Goal: Browse casually: Explore the website without a specific task or goal

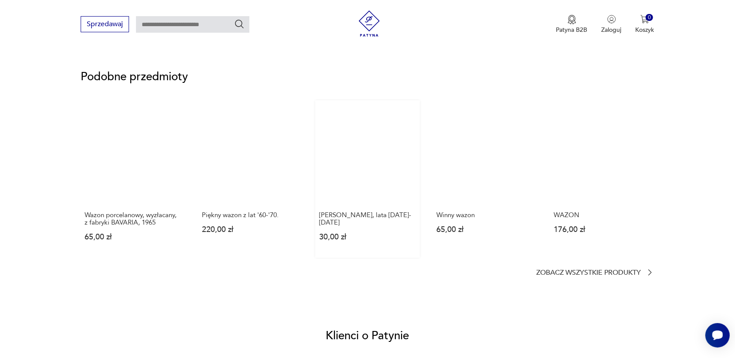
scroll to position [600, 0]
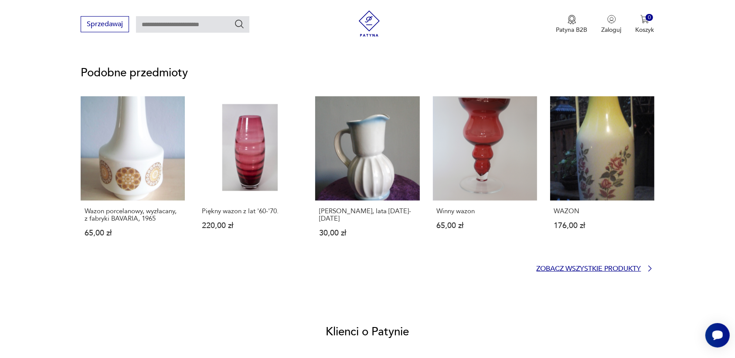
click at [587, 267] on p "Zobacz wszystkie produkty" at bounding box center [589, 269] width 105 height 6
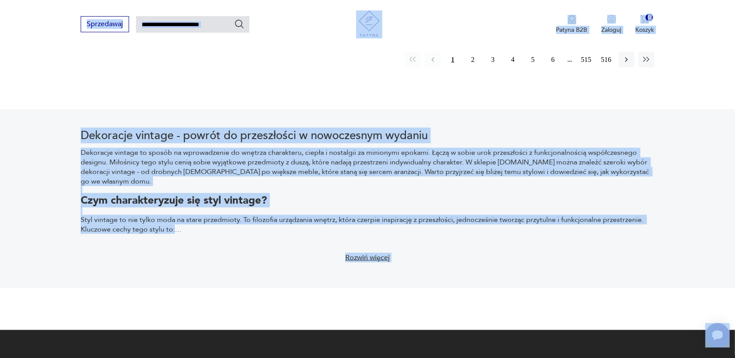
scroll to position [980, 0]
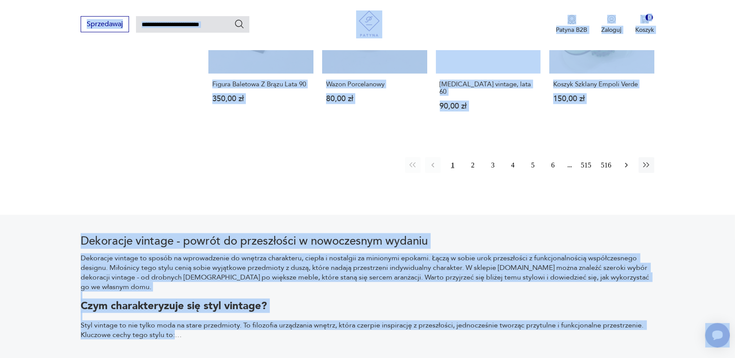
click at [626, 161] on icon "button" at bounding box center [626, 165] width 9 height 9
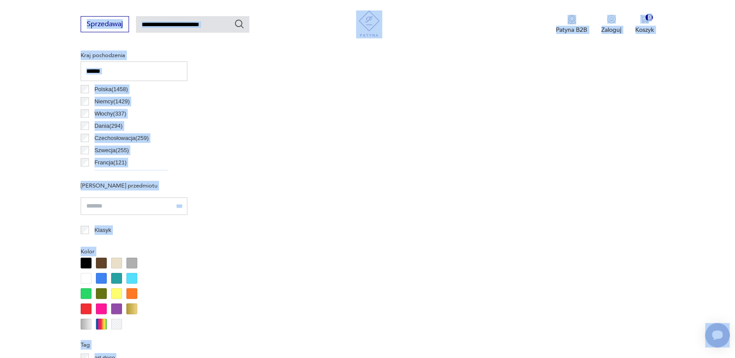
scroll to position [232, 0]
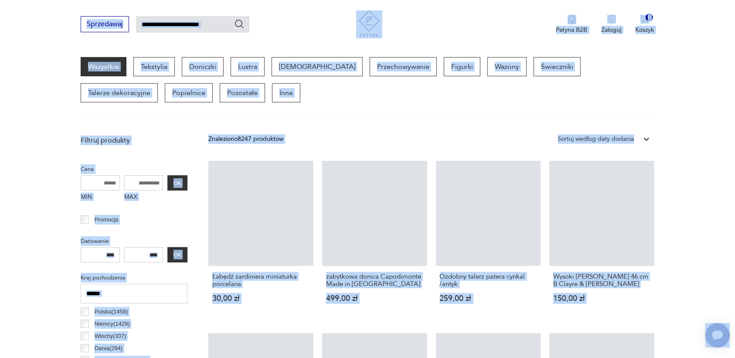
drag, startPoint x: 635, startPoint y: 138, endPoint x: 626, endPoint y: 138, distance: 8.7
click at [634, 138] on div "Sortuj według daty dodania" at bounding box center [596, 138] width 85 height 11
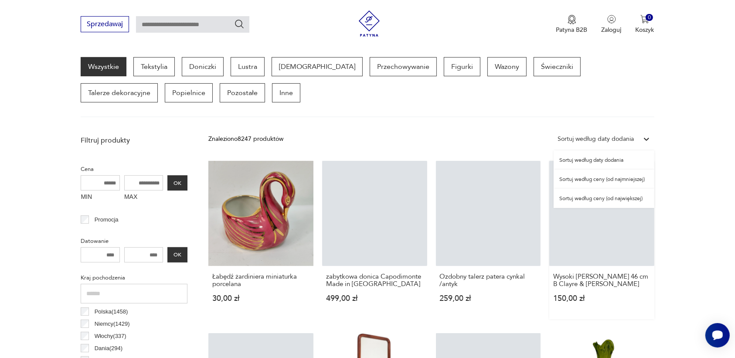
scroll to position [341, 0]
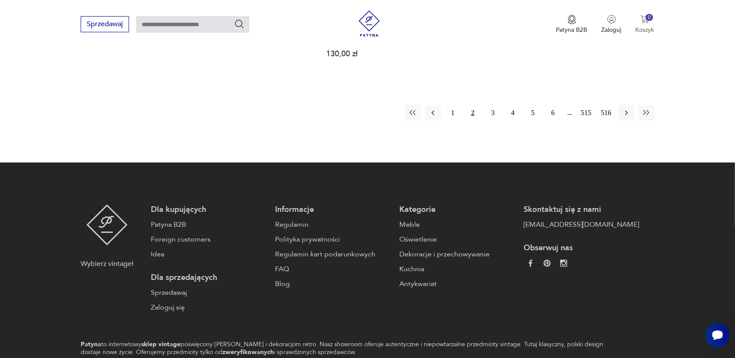
scroll to position [995, 0]
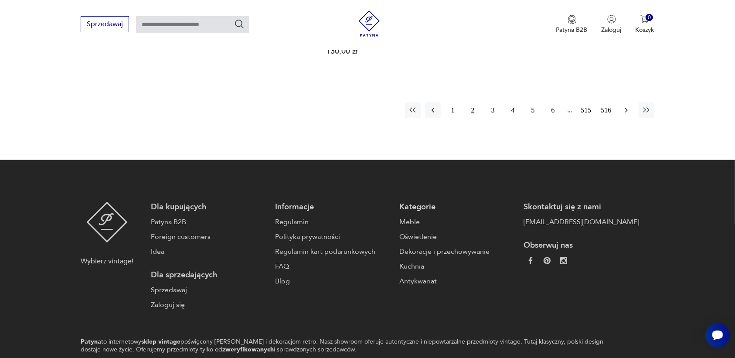
click at [625, 106] on icon "button" at bounding box center [626, 110] width 9 height 9
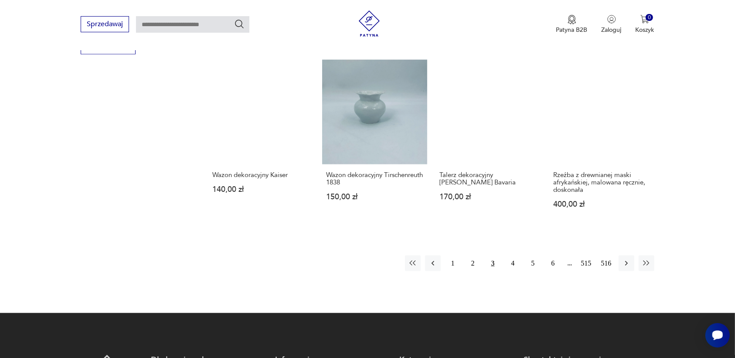
scroll to position [886, 0]
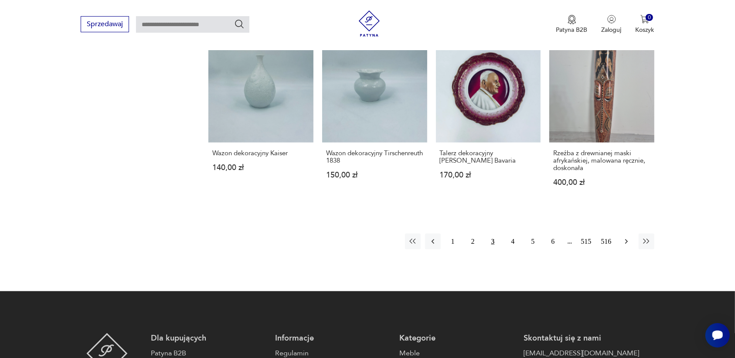
click at [625, 237] on icon "button" at bounding box center [626, 241] width 9 height 9
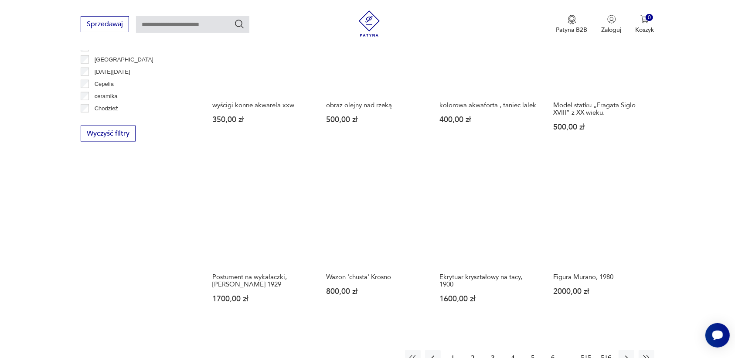
scroll to position [886, 0]
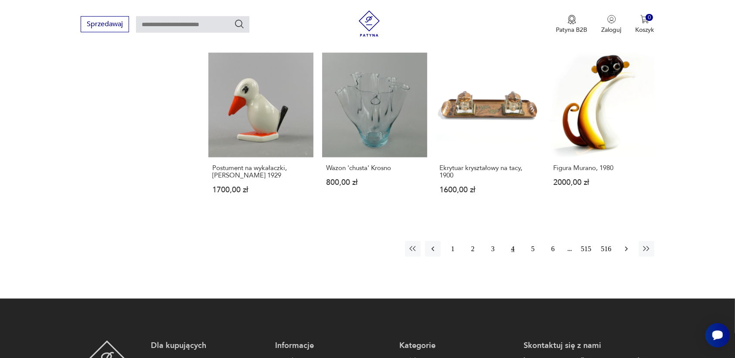
click at [626, 245] on icon "button" at bounding box center [626, 249] width 9 height 9
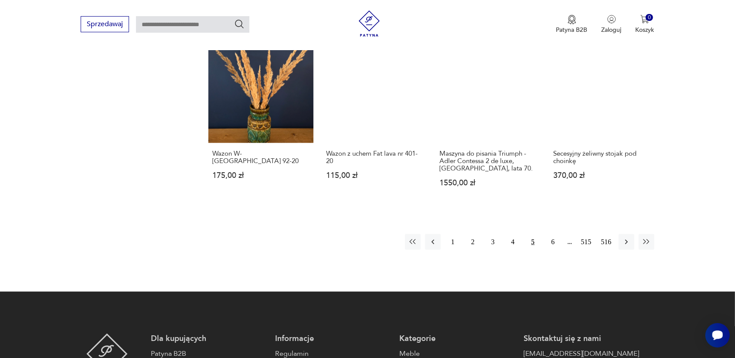
scroll to position [940, 0]
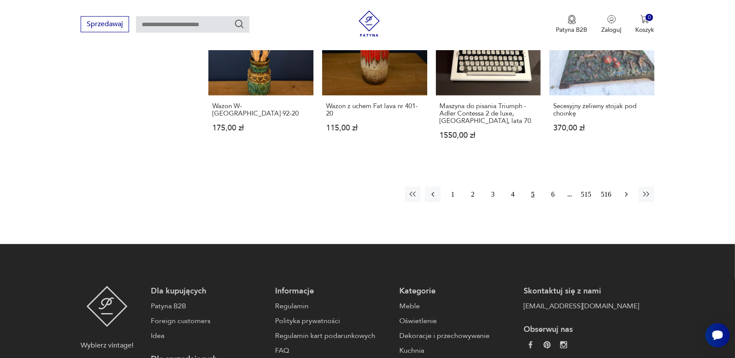
click at [628, 190] on icon "button" at bounding box center [626, 194] width 9 height 9
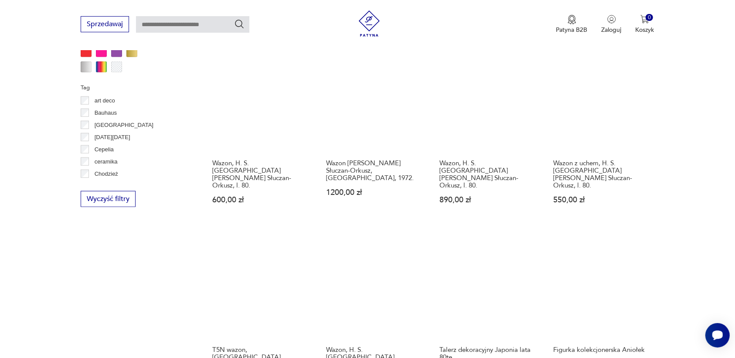
scroll to position [777, 0]
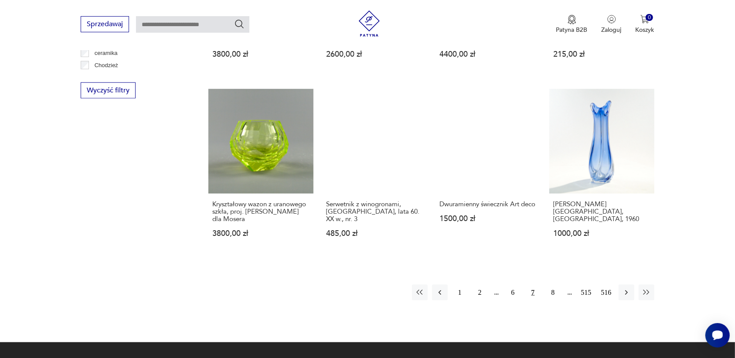
scroll to position [831, 0]
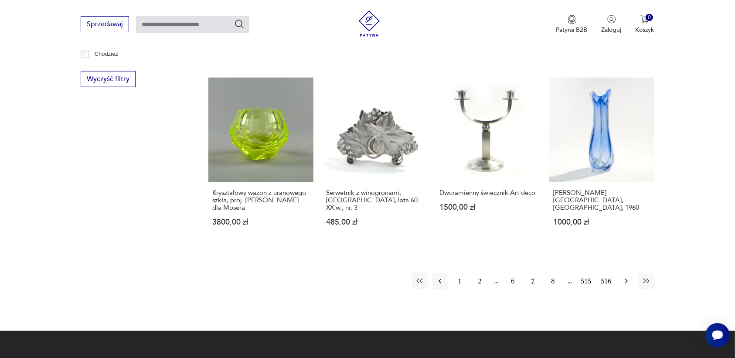
click at [626, 280] on icon "button" at bounding box center [626, 281] width 9 height 9
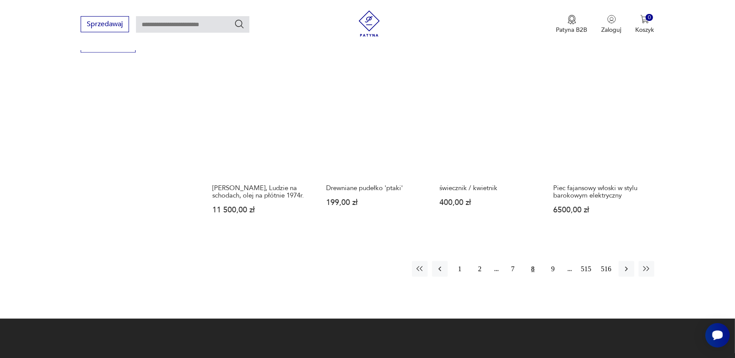
scroll to position [886, 0]
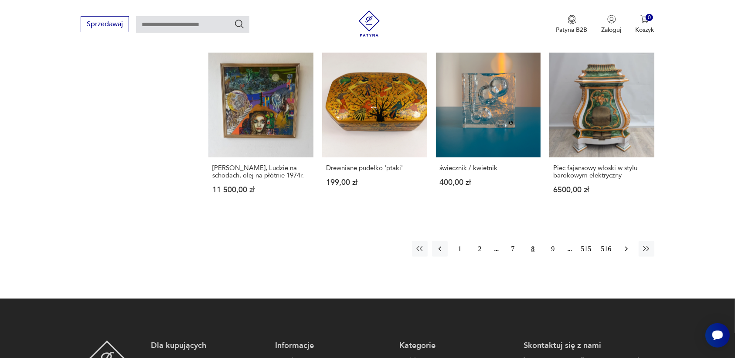
click at [627, 247] on icon "button" at bounding box center [626, 249] width 3 height 5
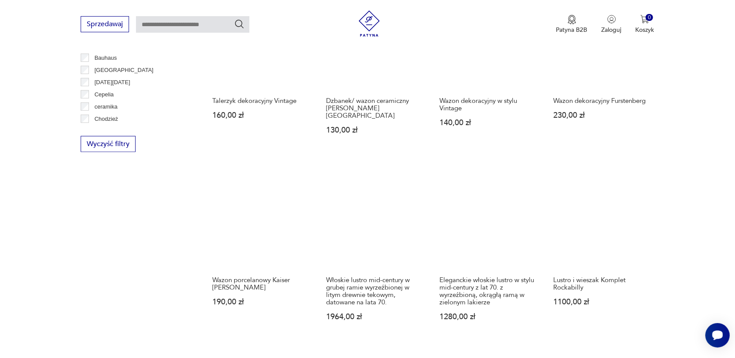
scroll to position [831, 0]
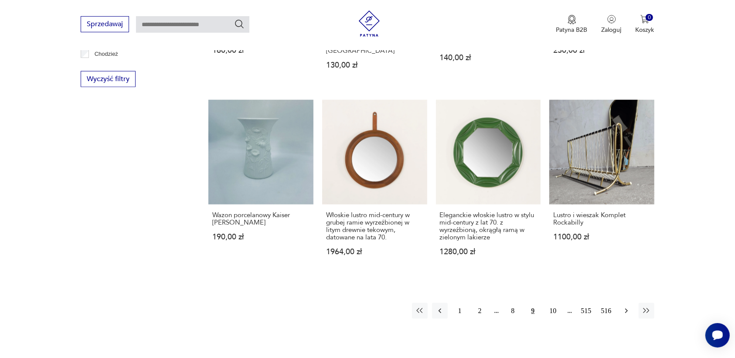
click at [627, 307] on icon "button" at bounding box center [626, 311] width 9 height 9
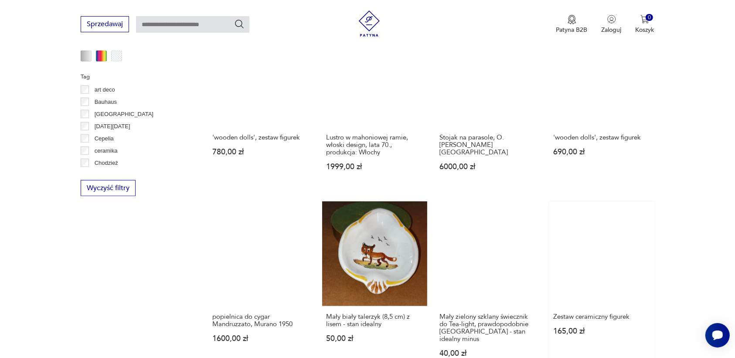
scroll to position [831, 0]
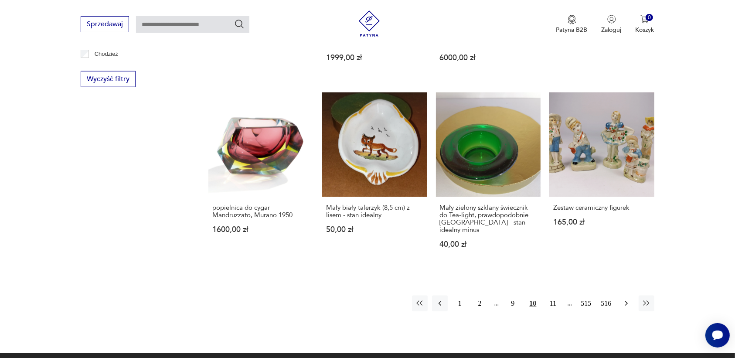
click at [627, 301] on icon "button" at bounding box center [626, 303] width 3 height 5
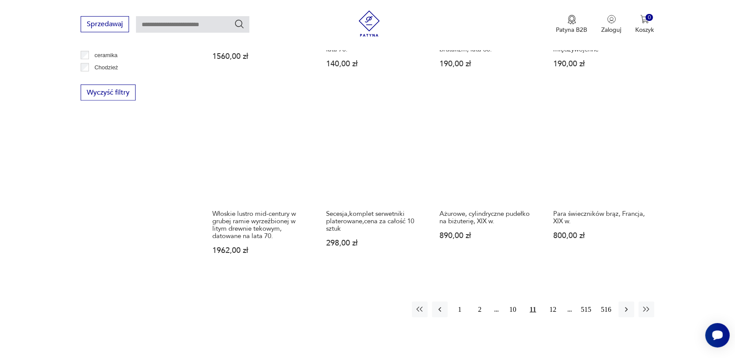
scroll to position [995, 0]
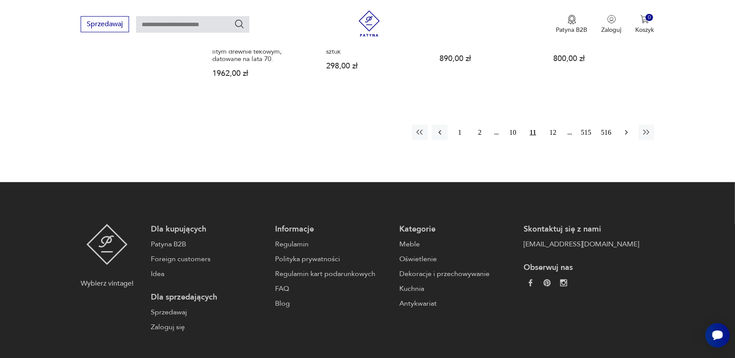
click at [622, 129] on icon "button" at bounding box center [626, 132] width 9 height 9
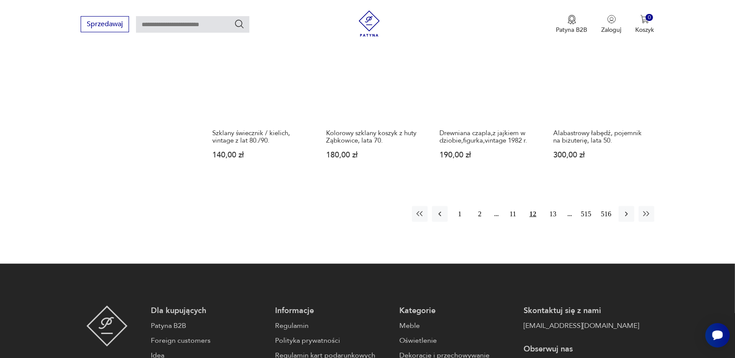
scroll to position [940, 0]
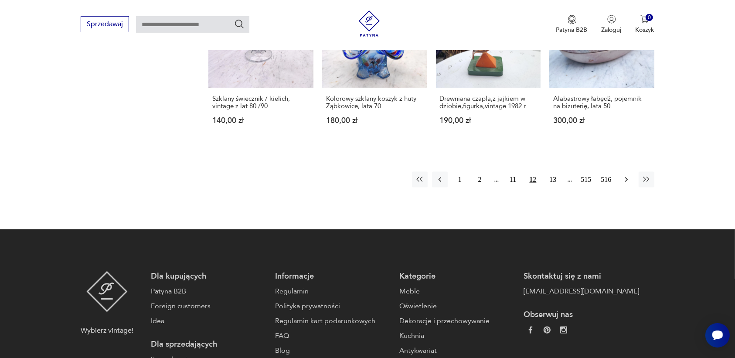
click at [623, 175] on icon "button" at bounding box center [626, 179] width 9 height 9
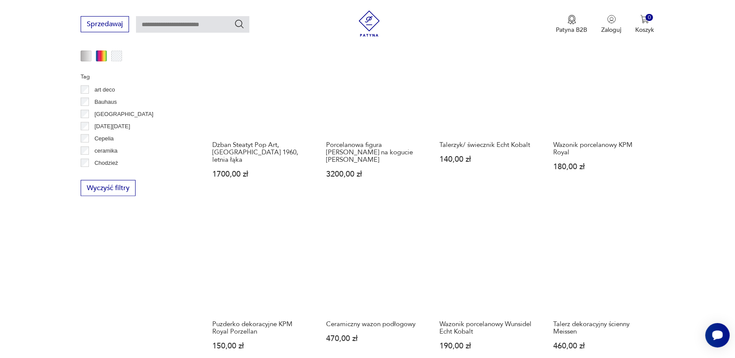
scroll to position [777, 0]
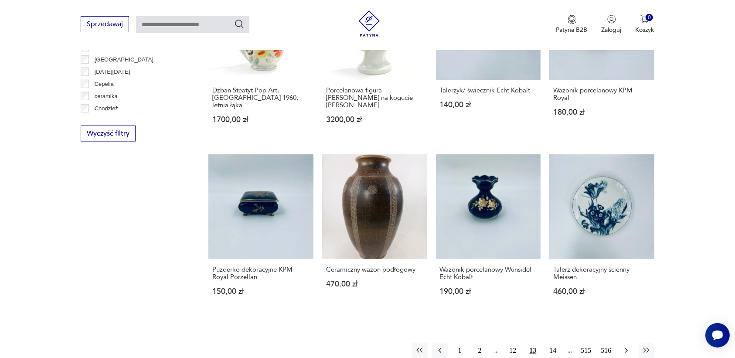
click at [625, 346] on icon "button" at bounding box center [626, 350] width 9 height 9
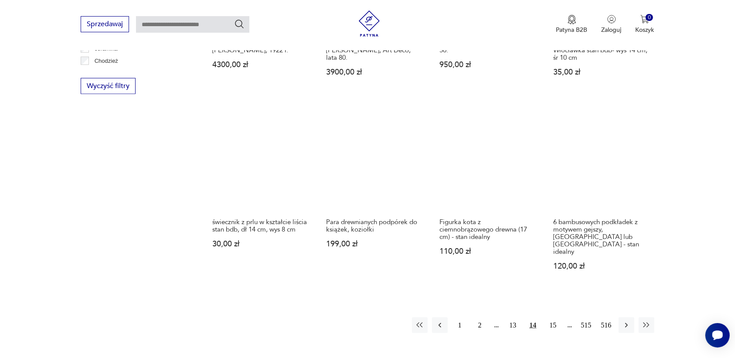
scroll to position [886, 0]
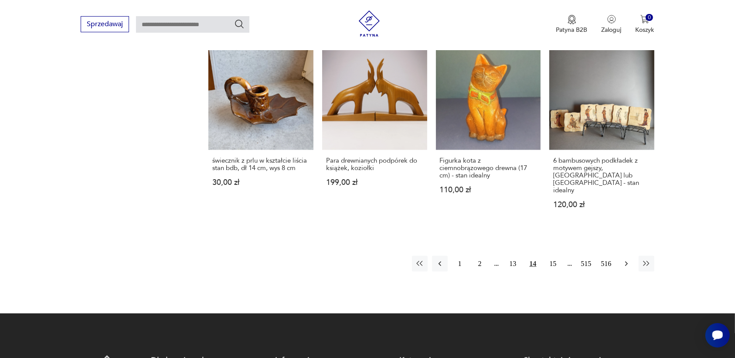
click at [622, 256] on button "button" at bounding box center [627, 264] width 16 height 16
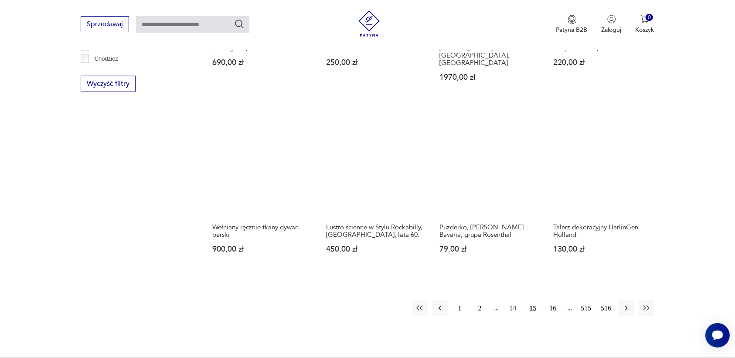
scroll to position [831, 0]
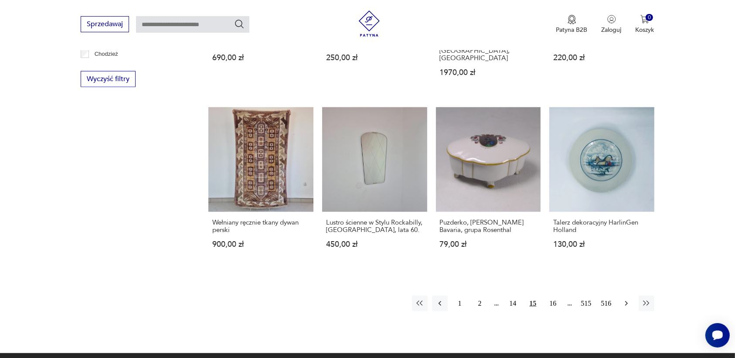
click at [624, 299] on icon "button" at bounding box center [626, 303] width 9 height 9
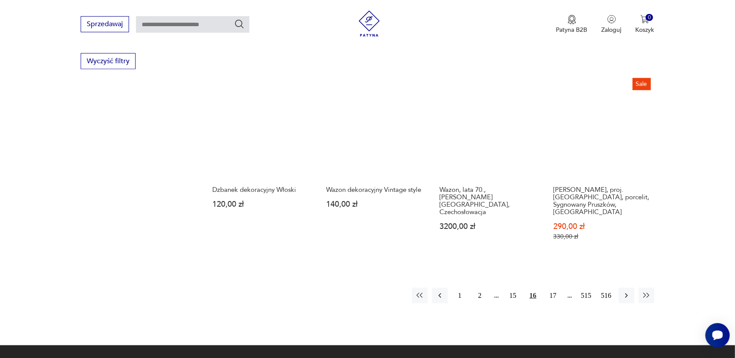
scroll to position [886, 0]
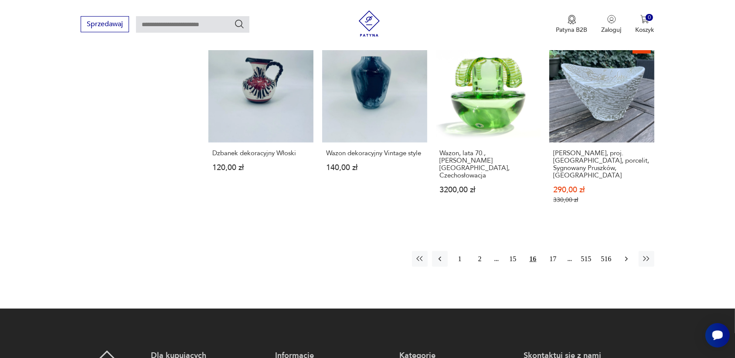
click at [624, 255] on icon "button" at bounding box center [626, 259] width 9 height 9
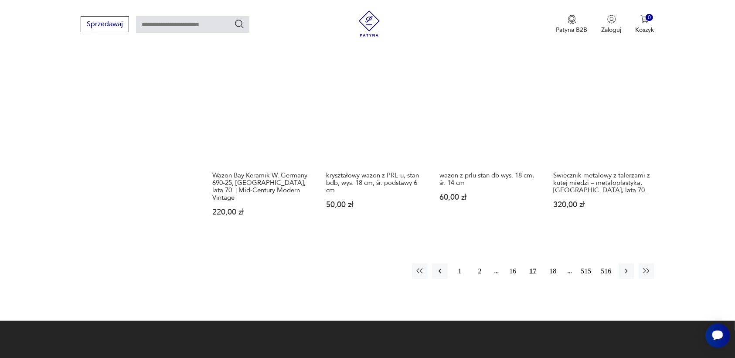
scroll to position [886, 0]
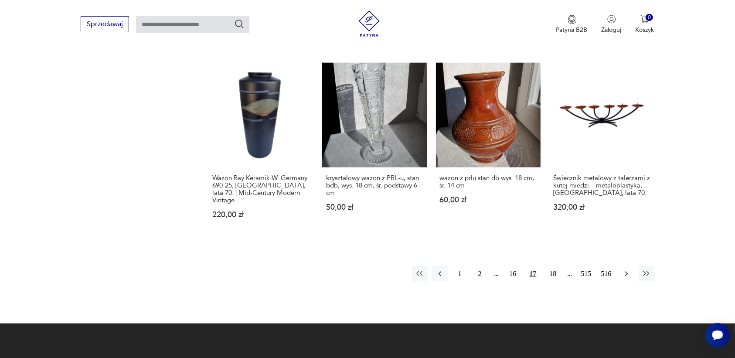
click at [629, 270] on icon "button" at bounding box center [626, 274] width 9 height 9
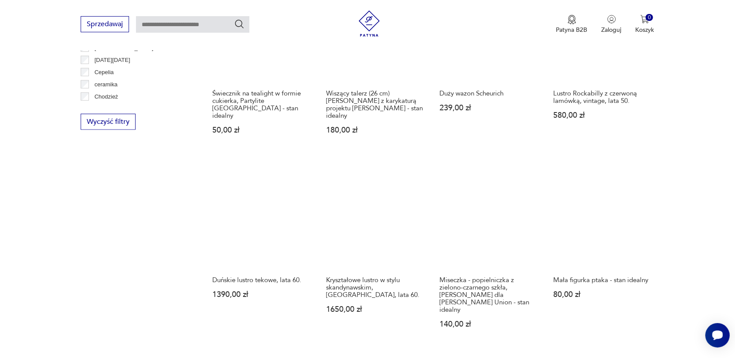
scroll to position [831, 0]
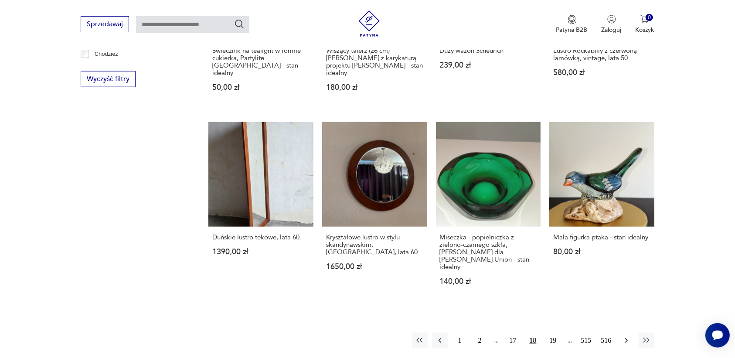
click at [622, 333] on button "button" at bounding box center [627, 341] width 16 height 16
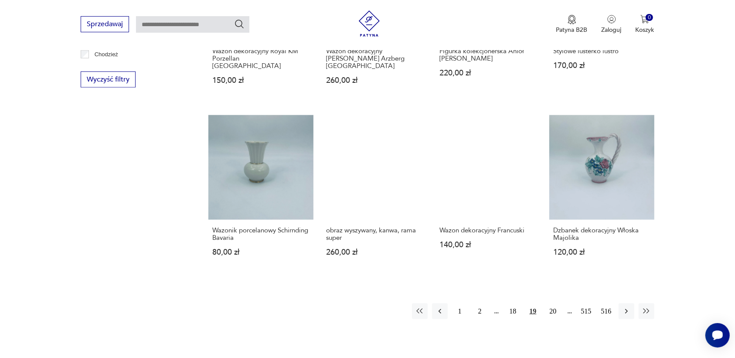
scroll to position [831, 0]
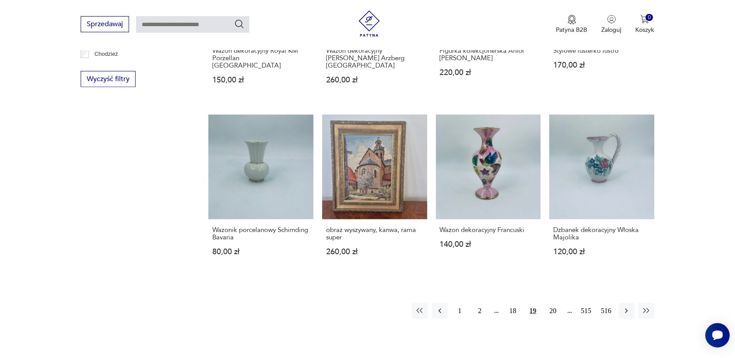
click at [625, 307] on icon "button" at bounding box center [626, 311] width 9 height 9
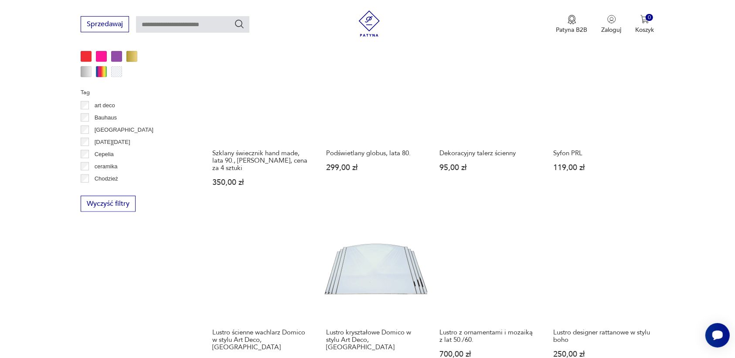
scroll to position [777, 0]
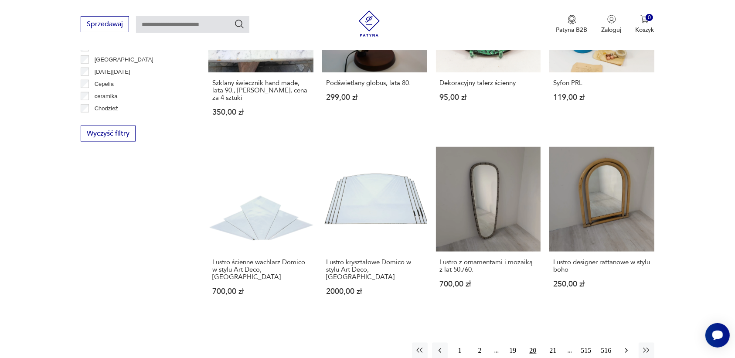
click at [626, 346] on icon "button" at bounding box center [626, 350] width 9 height 9
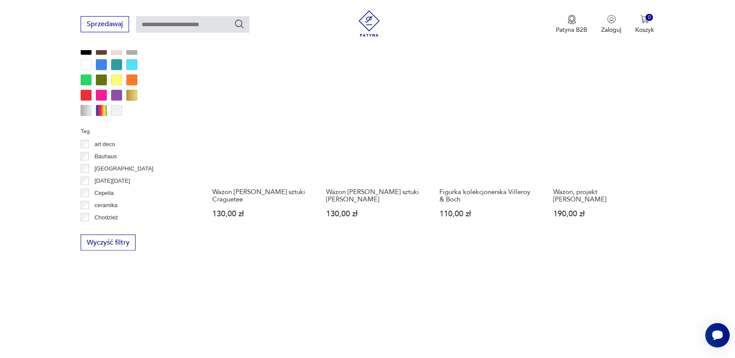
scroll to position [777, 0]
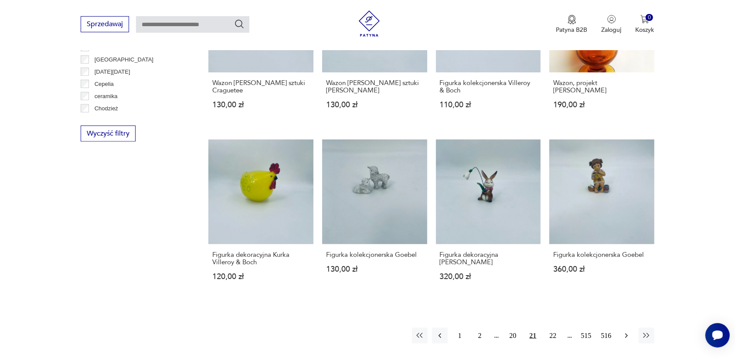
click at [630, 335] on icon "button" at bounding box center [626, 336] width 9 height 9
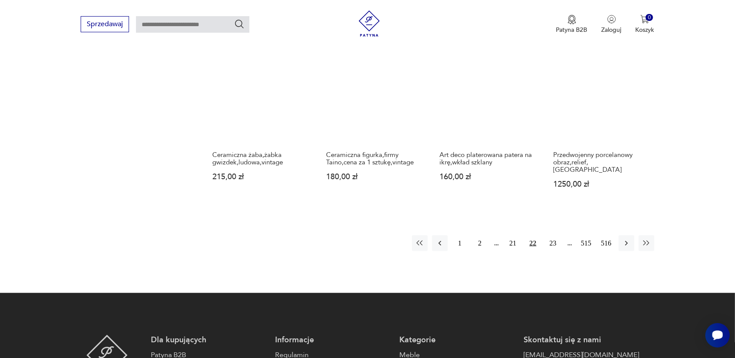
scroll to position [886, 0]
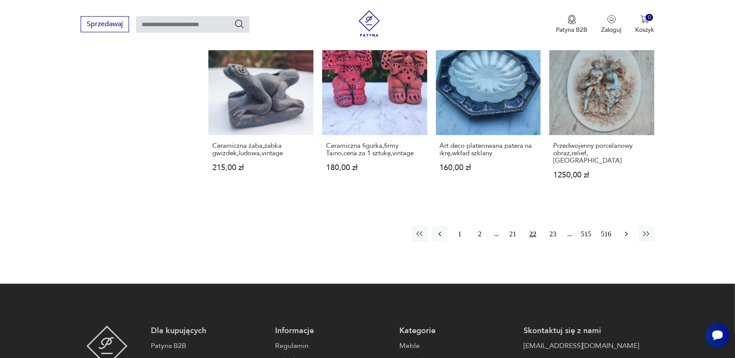
click at [623, 230] on icon "button" at bounding box center [626, 234] width 9 height 9
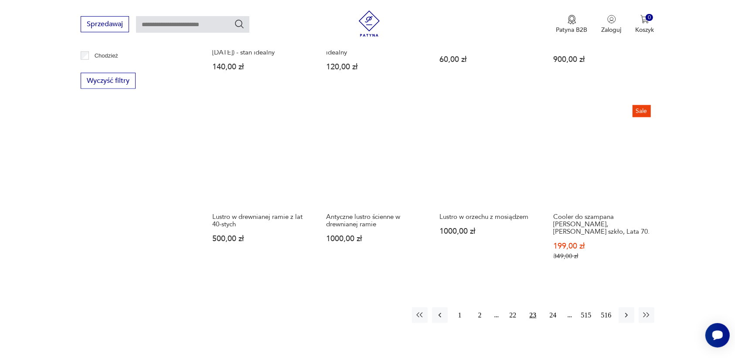
scroll to position [831, 0]
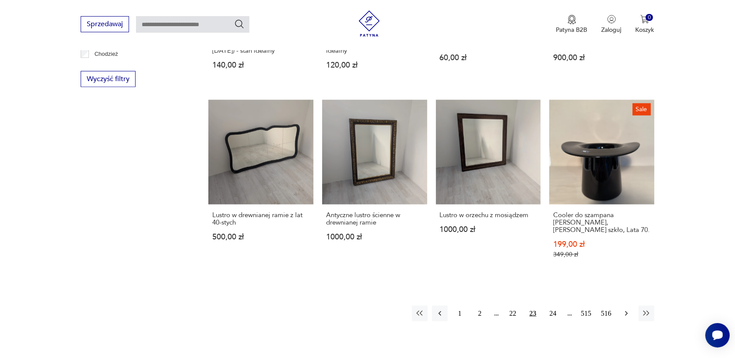
click at [624, 309] on icon "button" at bounding box center [626, 313] width 9 height 9
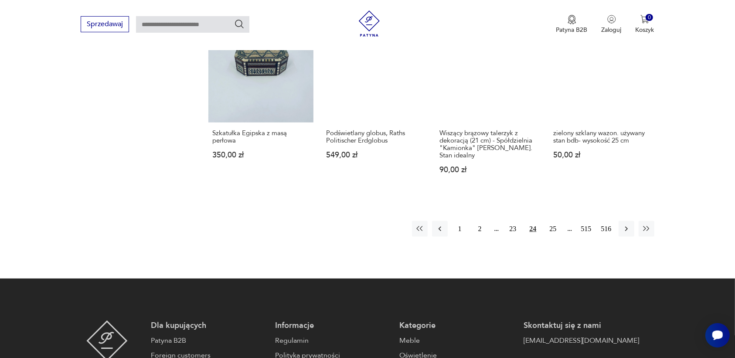
scroll to position [886, 0]
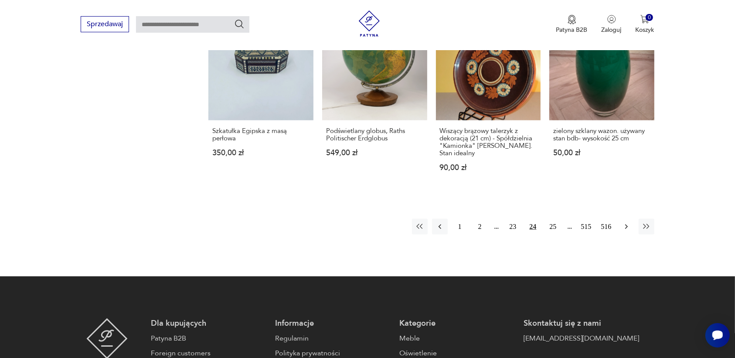
click at [626, 226] on icon "button" at bounding box center [626, 226] width 9 height 9
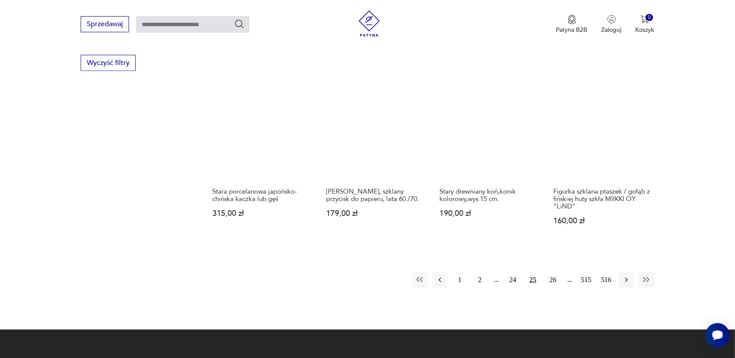
scroll to position [886, 0]
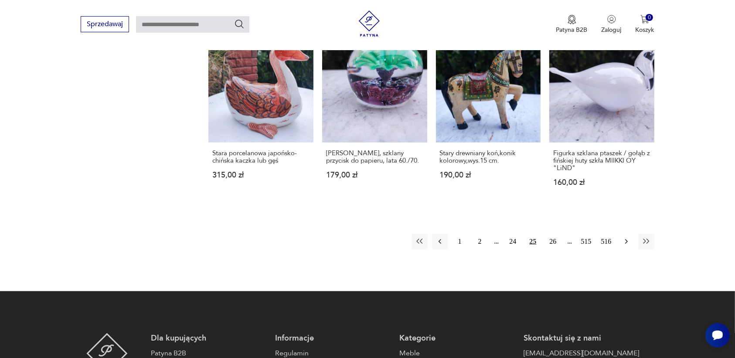
click at [626, 239] on icon "button" at bounding box center [626, 241] width 9 height 9
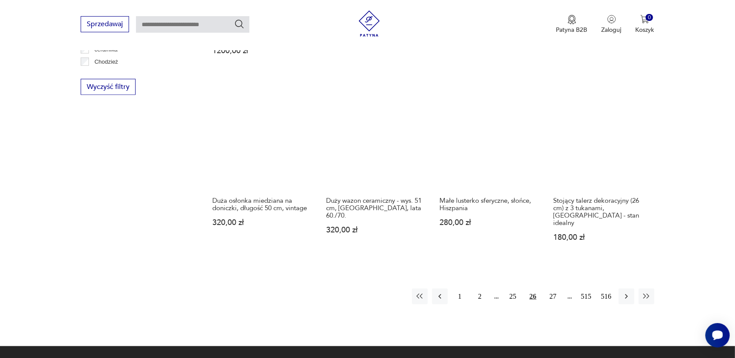
scroll to position [831, 0]
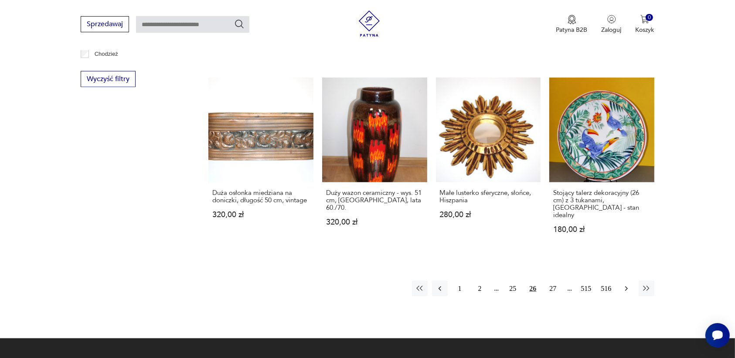
click at [624, 284] on icon "button" at bounding box center [626, 288] width 9 height 9
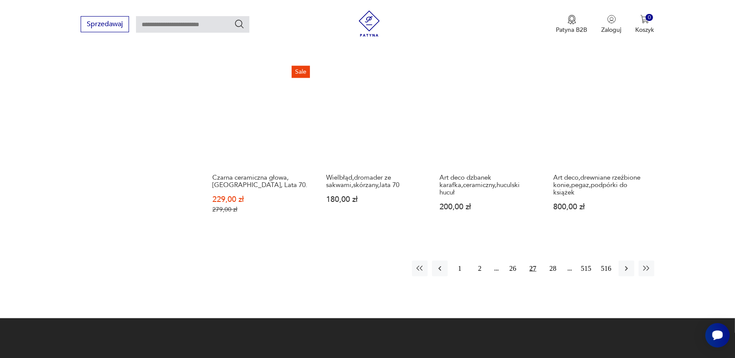
scroll to position [886, 0]
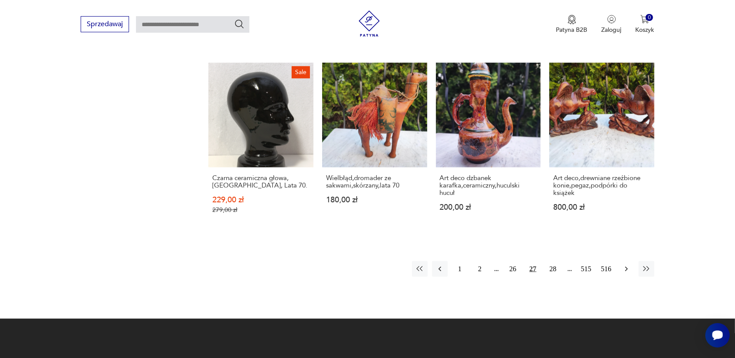
click at [626, 267] on icon "button" at bounding box center [626, 269] width 3 height 5
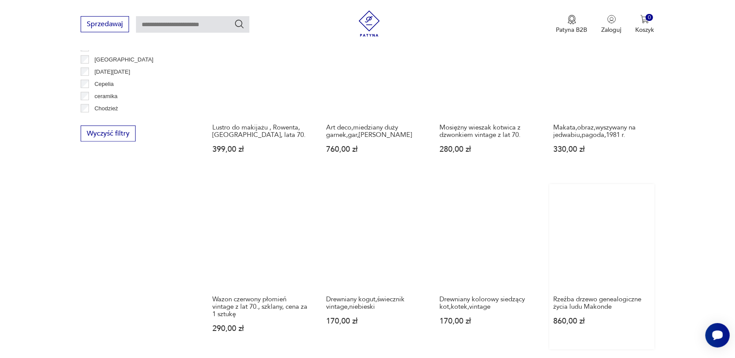
scroll to position [831, 0]
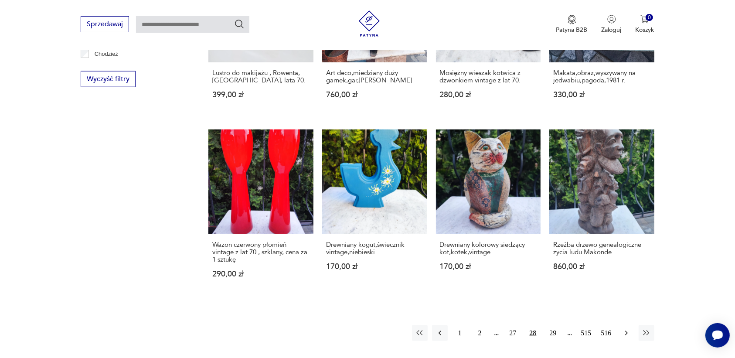
click at [624, 329] on icon "button" at bounding box center [626, 333] width 9 height 9
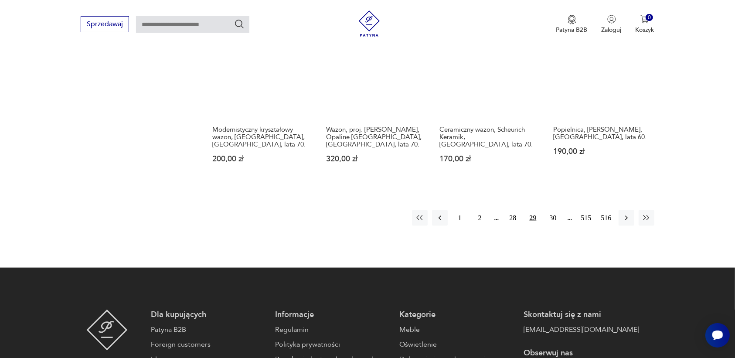
scroll to position [940, 0]
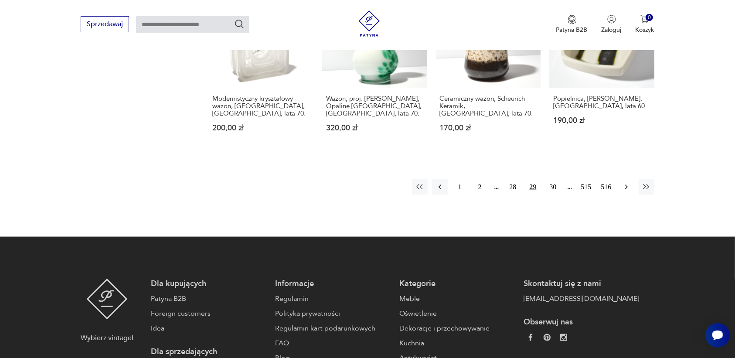
click at [627, 188] on icon "button" at bounding box center [626, 187] width 9 height 9
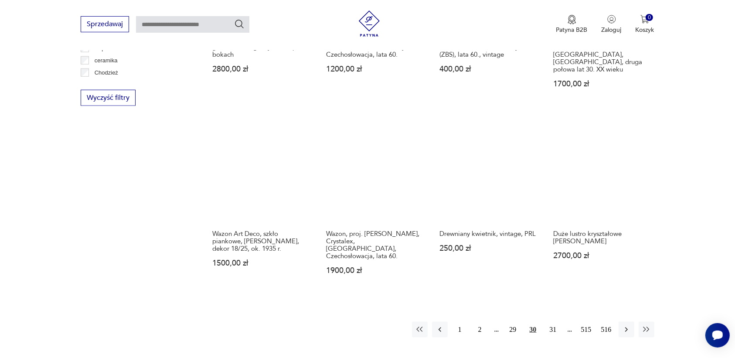
scroll to position [831, 0]
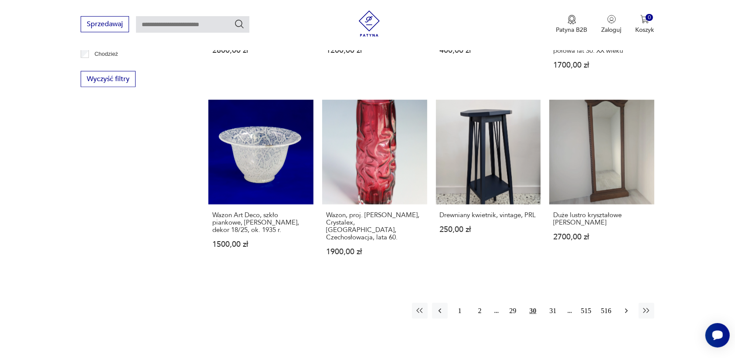
click at [622, 307] on icon "button" at bounding box center [626, 311] width 9 height 9
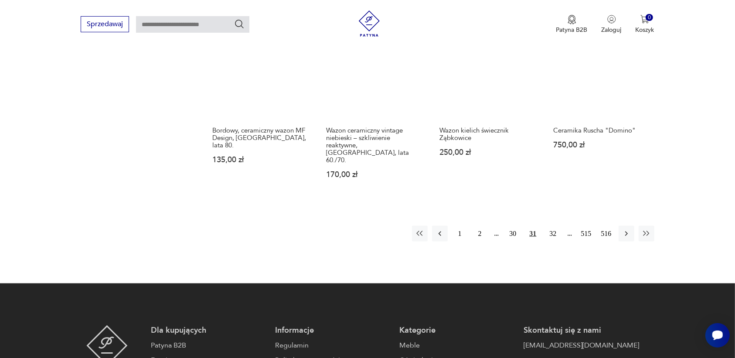
scroll to position [940, 0]
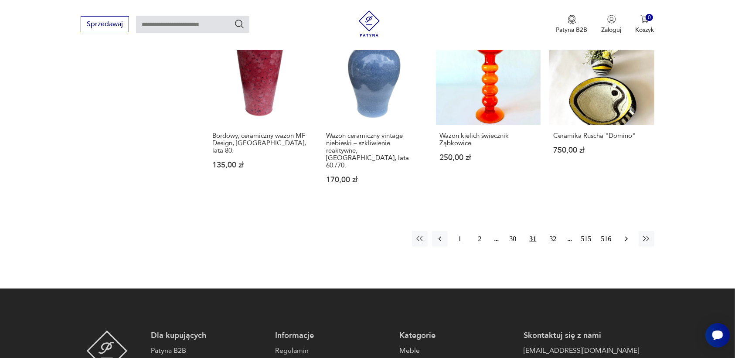
click at [624, 235] on icon "button" at bounding box center [626, 239] width 9 height 9
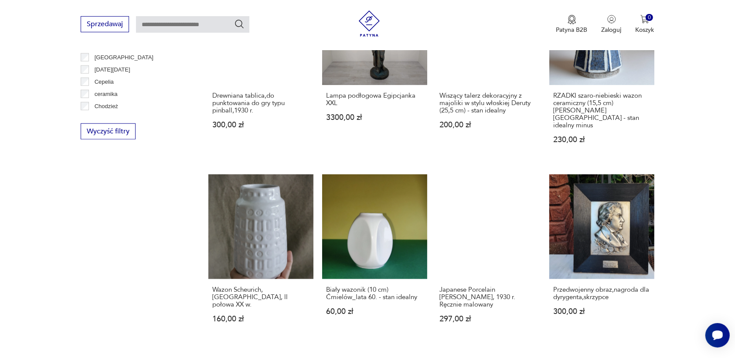
scroll to position [831, 0]
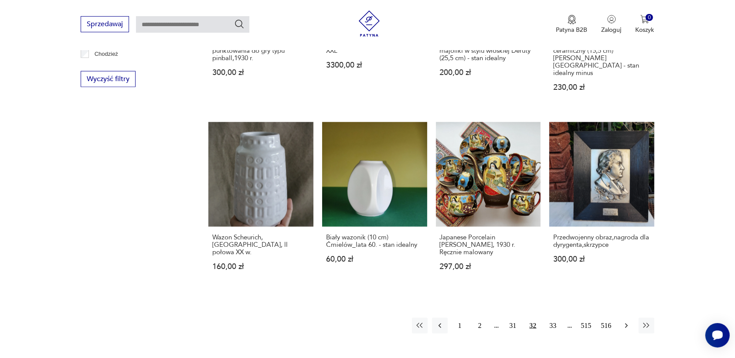
click at [626, 321] on icon "button" at bounding box center [626, 325] width 9 height 9
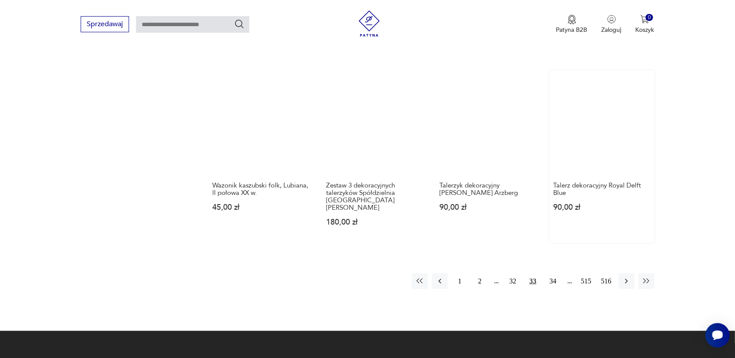
scroll to position [886, 0]
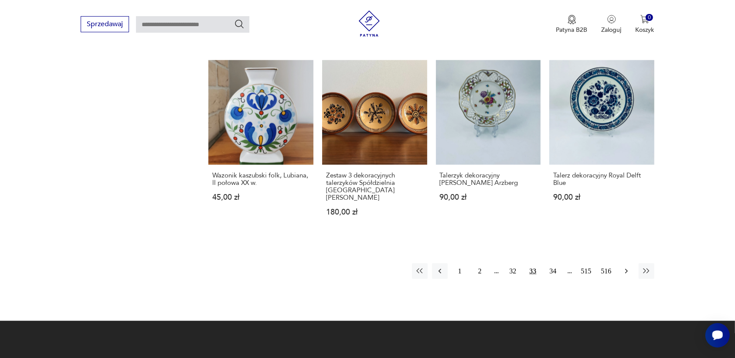
click at [626, 267] on icon "button" at bounding box center [626, 271] width 9 height 9
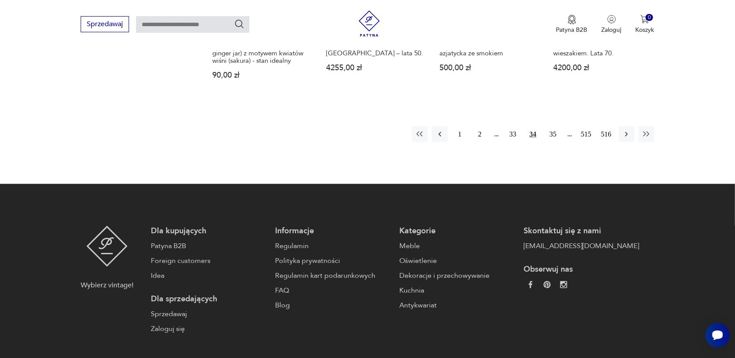
scroll to position [995, 0]
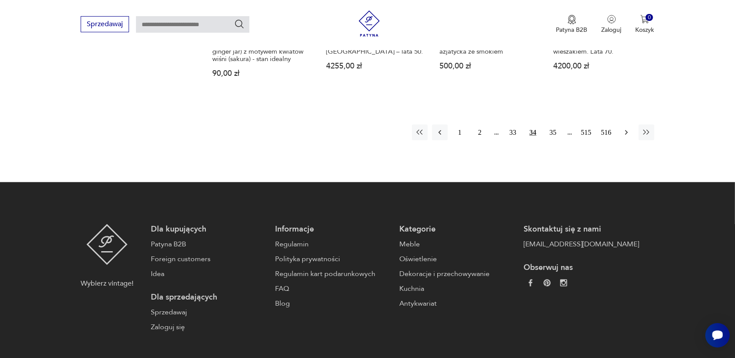
click at [626, 128] on icon "button" at bounding box center [626, 132] width 9 height 9
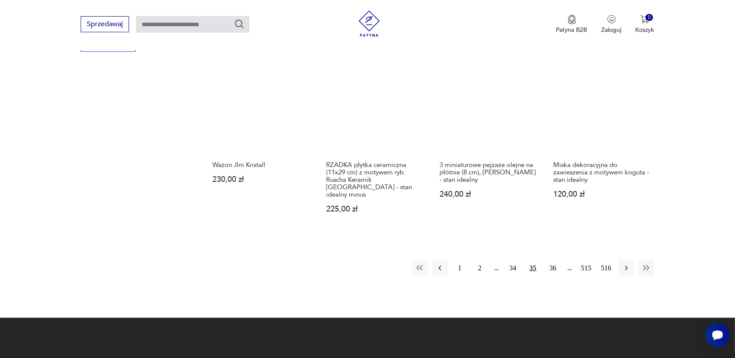
scroll to position [886, 0]
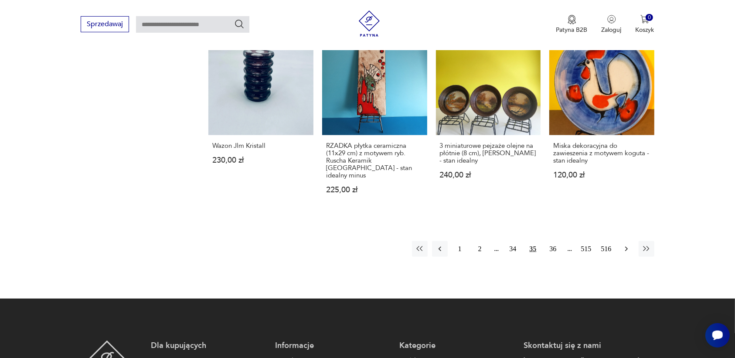
click at [624, 245] on icon "button" at bounding box center [626, 249] width 9 height 9
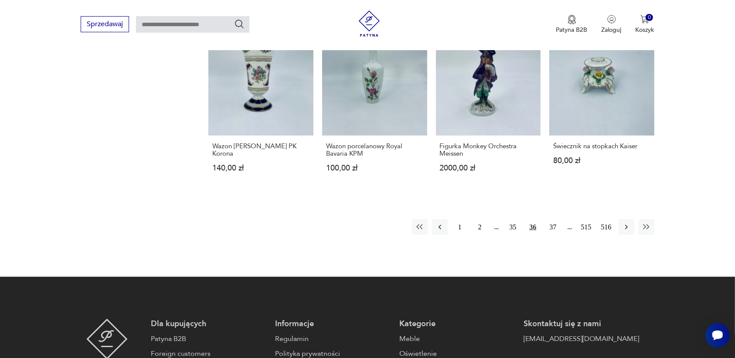
scroll to position [886, 0]
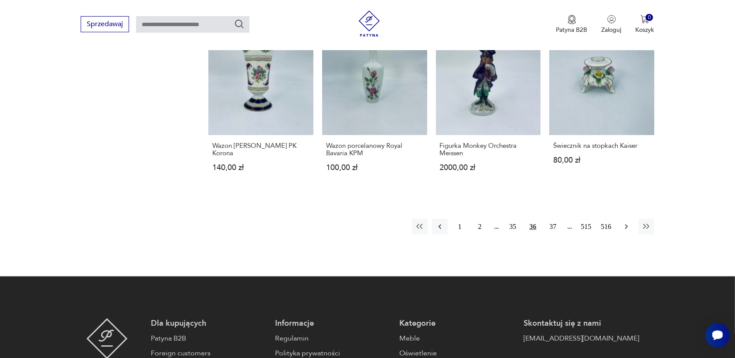
click at [624, 225] on icon "button" at bounding box center [626, 226] width 9 height 9
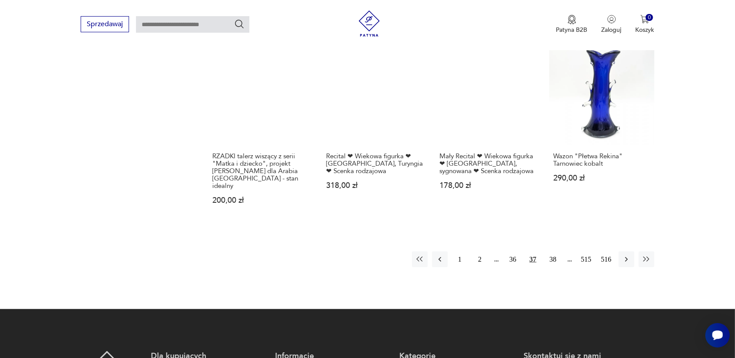
scroll to position [940, 0]
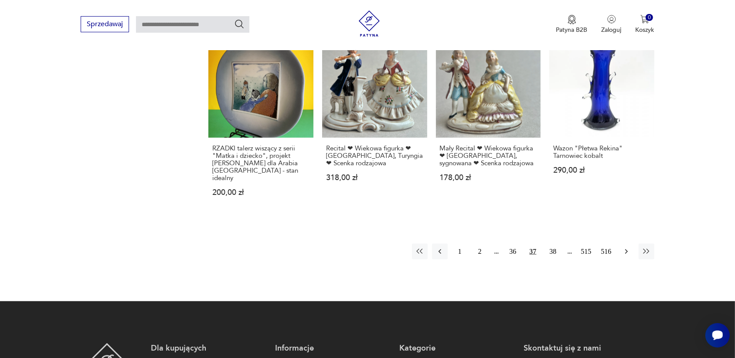
click at [628, 247] on icon "button" at bounding box center [626, 251] width 9 height 9
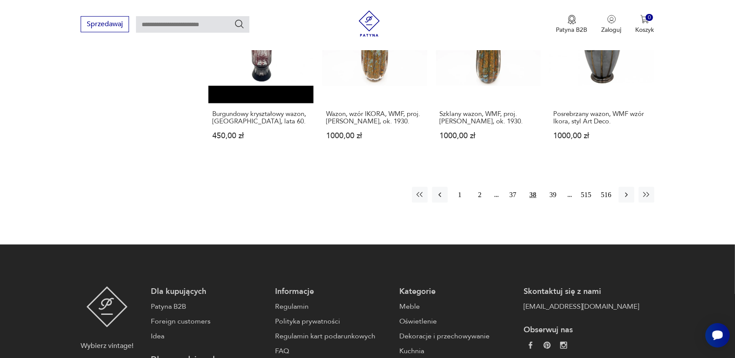
scroll to position [940, 0]
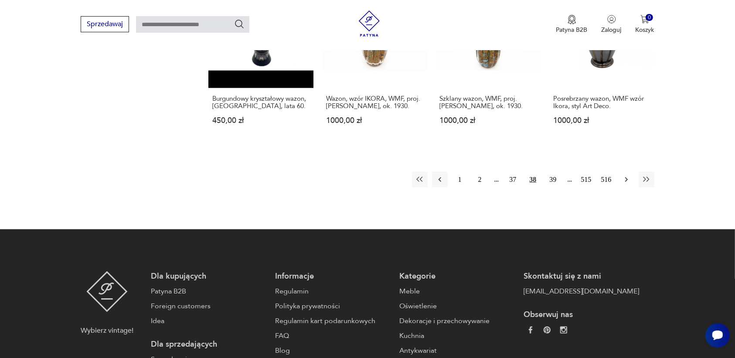
click at [624, 175] on icon "button" at bounding box center [626, 179] width 9 height 9
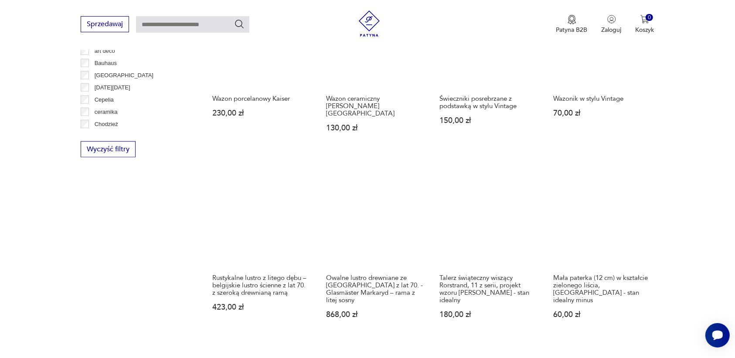
scroll to position [831, 0]
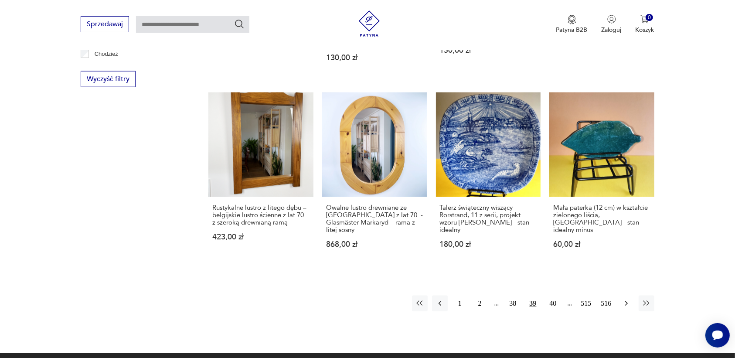
click at [627, 301] on icon "button" at bounding box center [626, 303] width 3 height 5
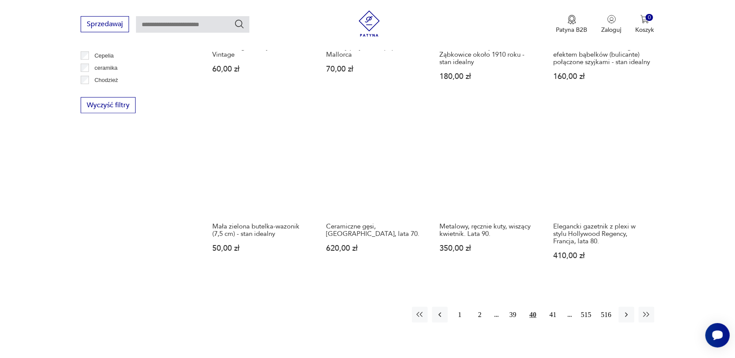
scroll to position [831, 0]
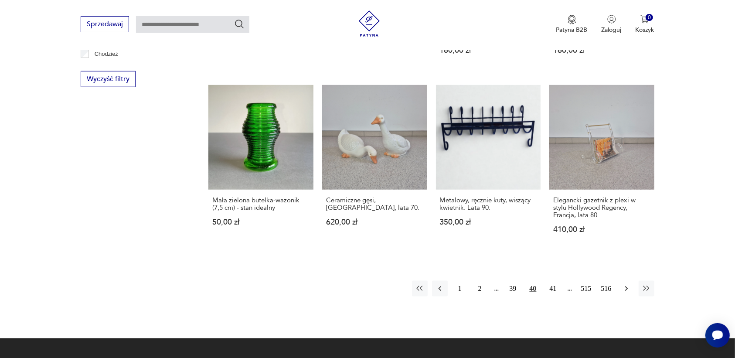
click at [629, 286] on icon "button" at bounding box center [626, 288] width 9 height 9
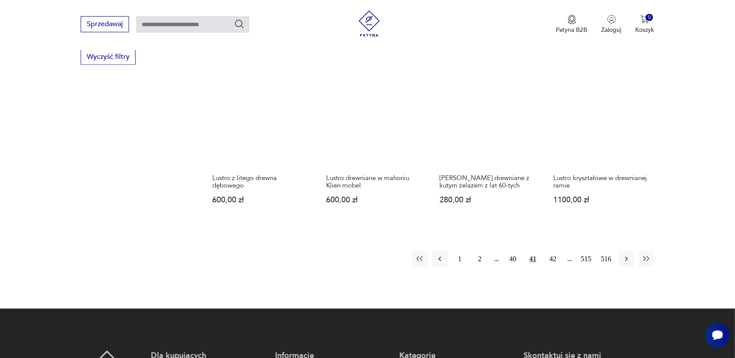
scroll to position [886, 0]
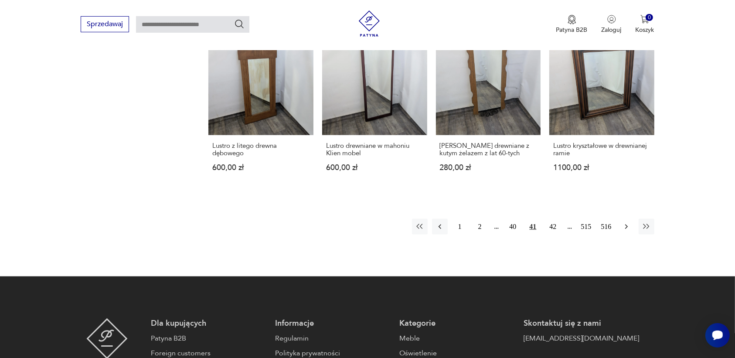
click at [627, 225] on icon "button" at bounding box center [626, 226] width 9 height 9
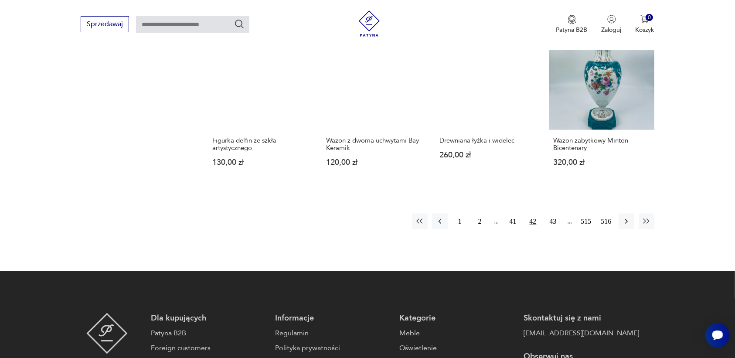
scroll to position [886, 0]
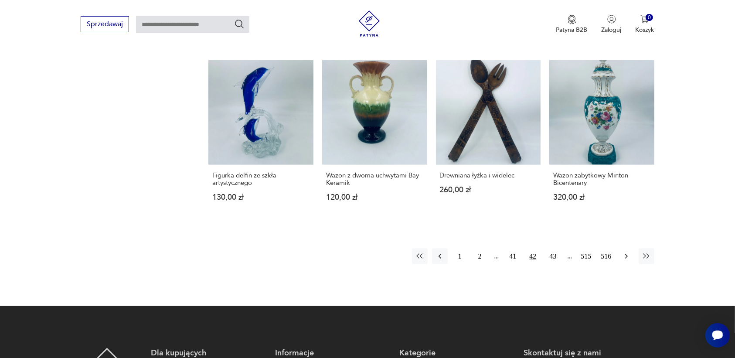
click at [626, 252] on icon "button" at bounding box center [626, 256] width 9 height 9
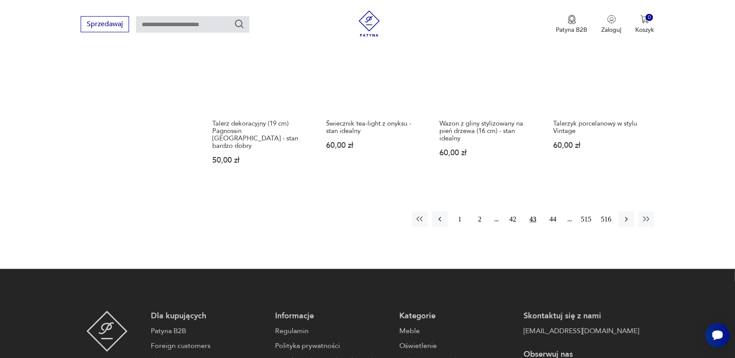
scroll to position [940, 0]
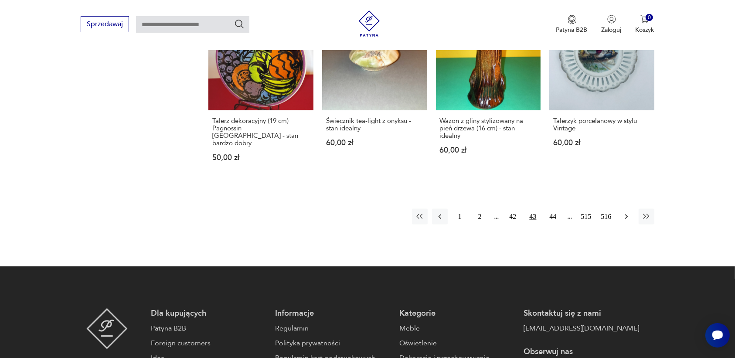
click at [622, 212] on icon "button" at bounding box center [626, 216] width 9 height 9
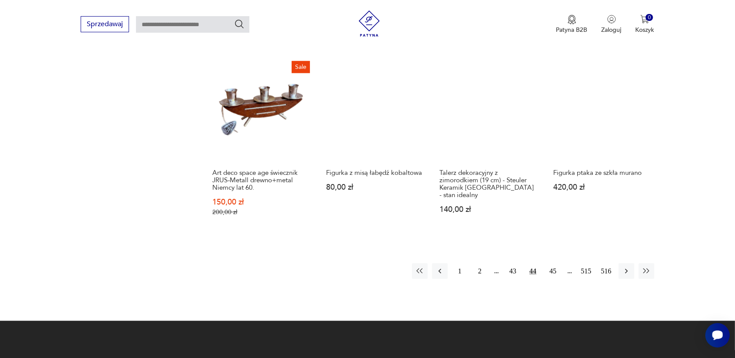
scroll to position [886, 0]
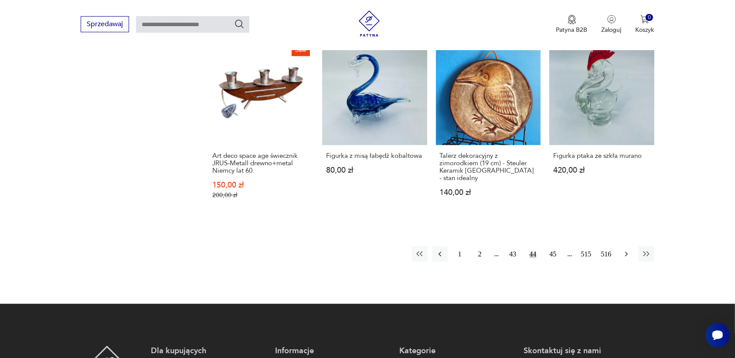
click at [624, 250] on icon "button" at bounding box center [626, 254] width 9 height 9
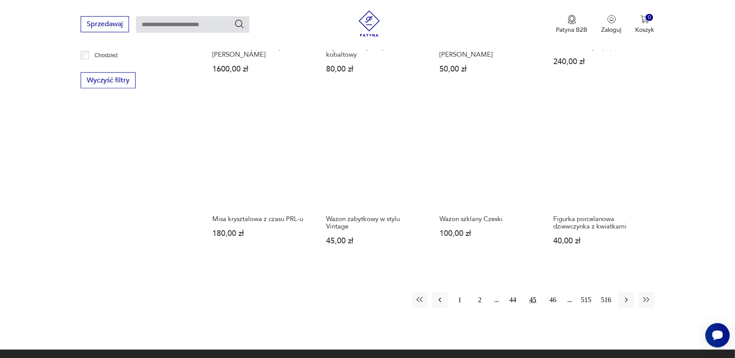
scroll to position [886, 0]
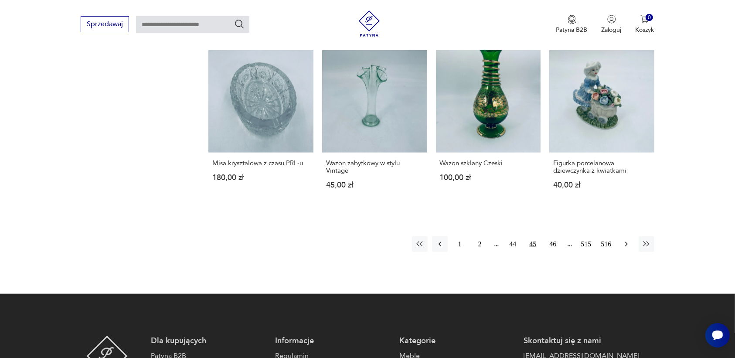
click at [627, 242] on icon "button" at bounding box center [626, 244] width 3 height 5
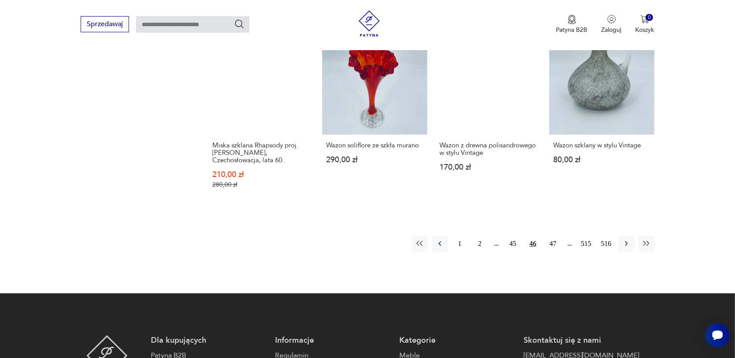
scroll to position [940, 0]
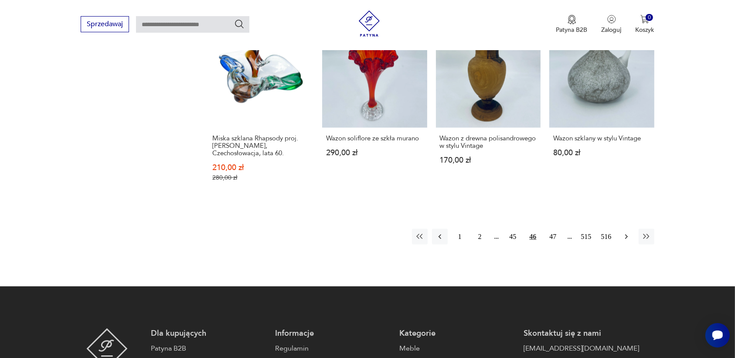
click at [627, 233] on icon "button" at bounding box center [626, 237] width 9 height 9
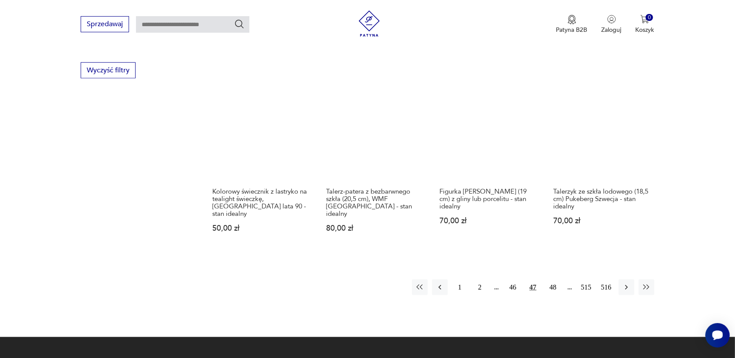
scroll to position [831, 0]
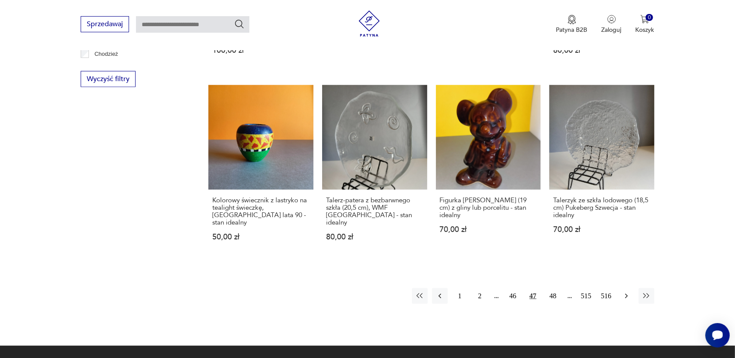
click at [624, 292] on icon "button" at bounding box center [626, 296] width 9 height 9
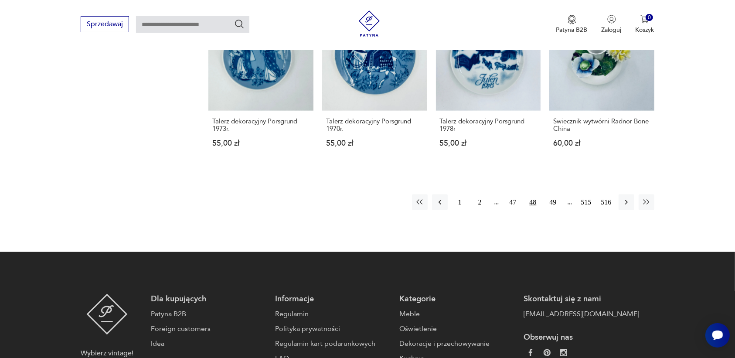
scroll to position [940, 0]
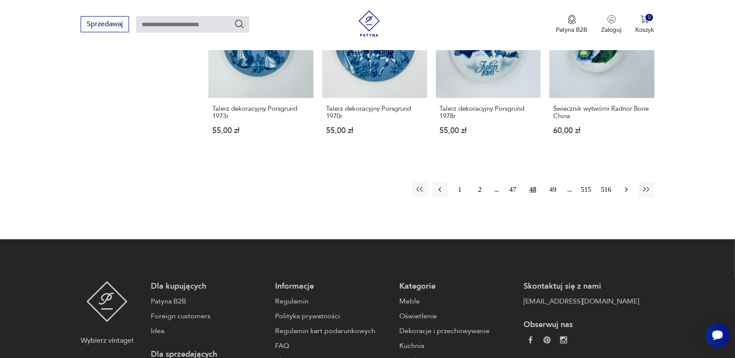
click at [623, 185] on icon "button" at bounding box center [626, 189] width 9 height 9
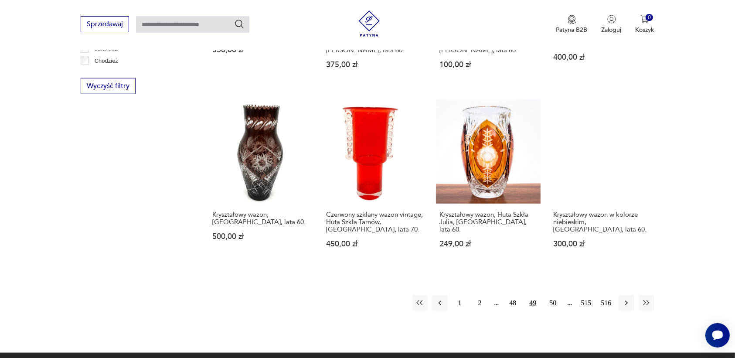
scroll to position [831, 0]
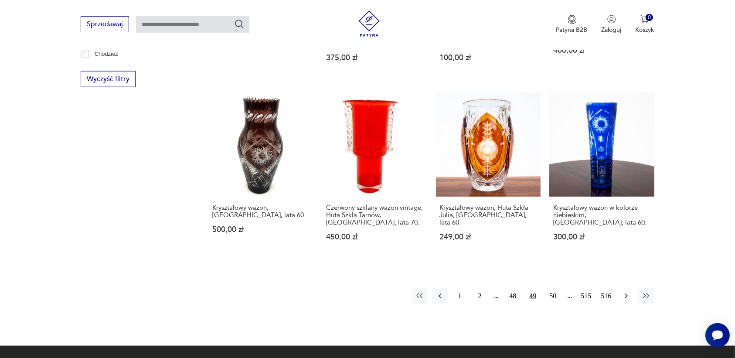
click at [627, 292] on icon "button" at bounding box center [626, 296] width 9 height 9
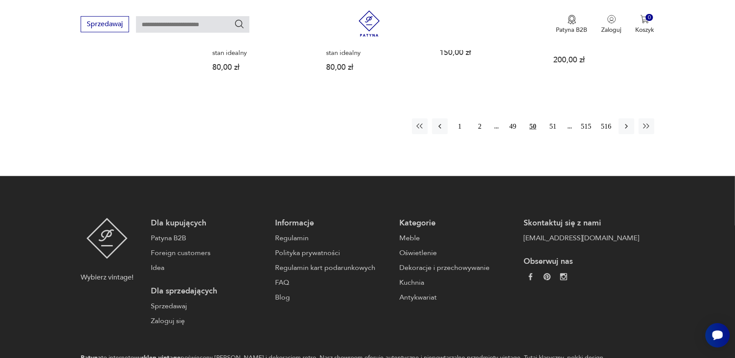
scroll to position [995, 0]
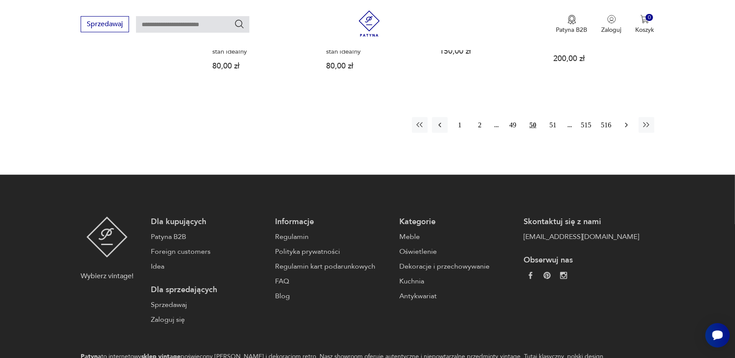
click at [624, 121] on icon "button" at bounding box center [626, 125] width 9 height 9
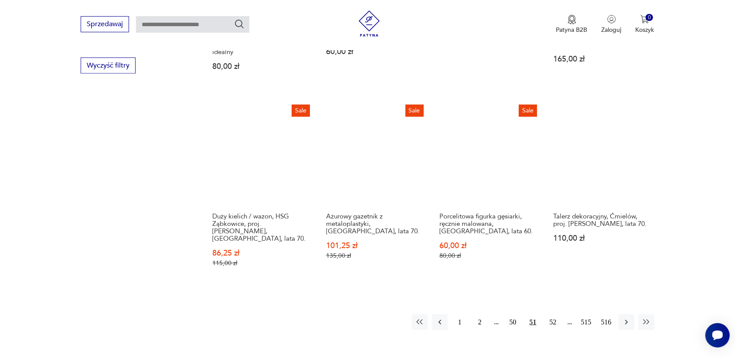
scroll to position [886, 0]
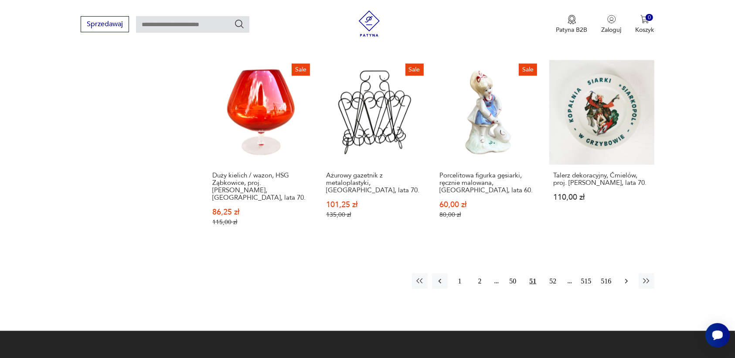
click at [626, 277] on icon "button" at bounding box center [626, 281] width 9 height 9
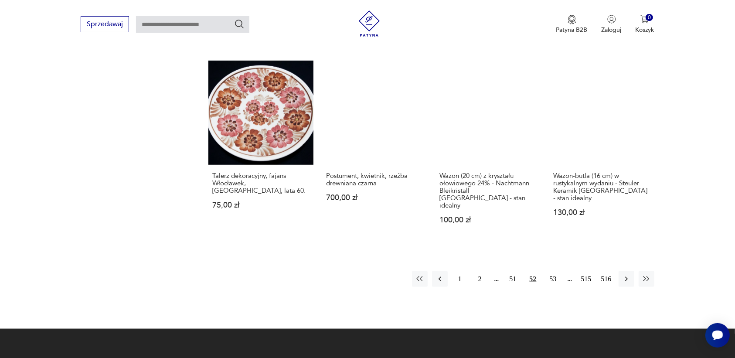
scroll to position [886, 0]
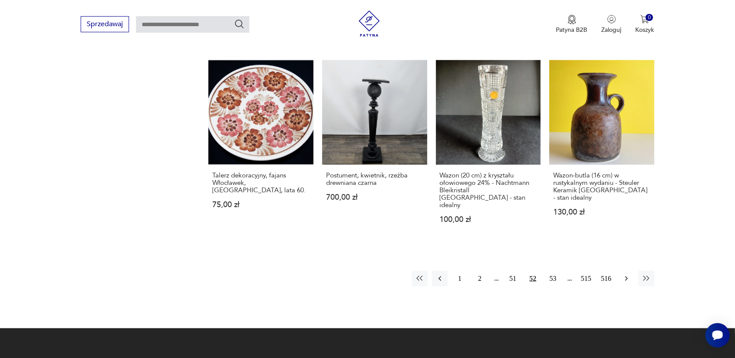
click at [626, 274] on icon "button" at bounding box center [626, 278] width 9 height 9
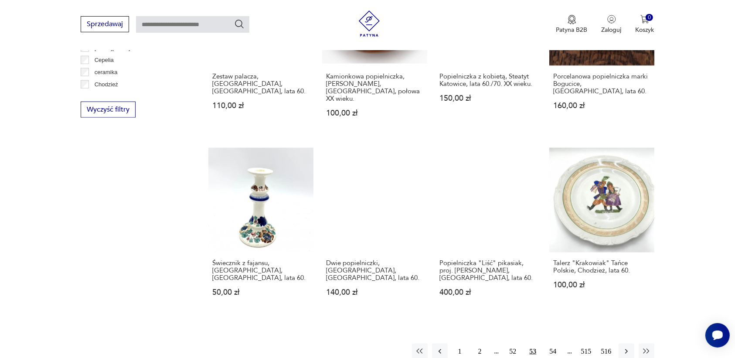
scroll to position [831, 0]
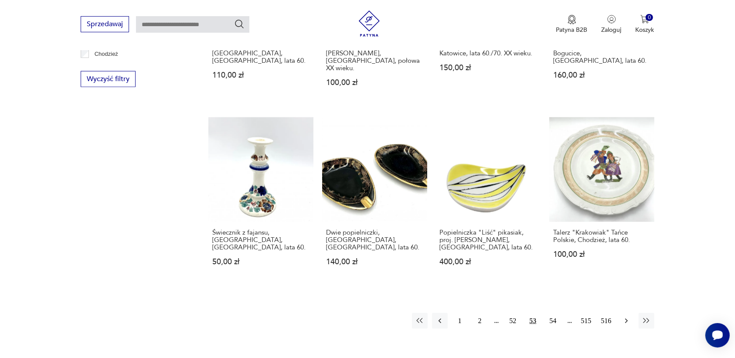
click at [627, 319] on icon "button" at bounding box center [626, 321] width 3 height 5
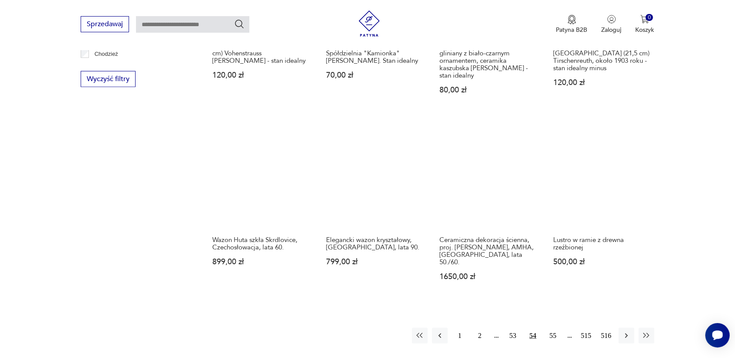
scroll to position [886, 0]
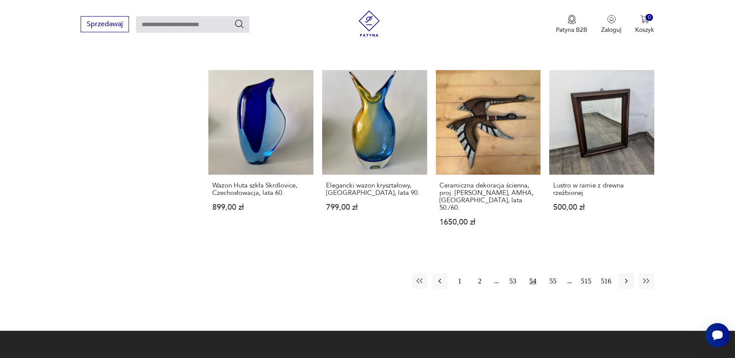
click at [625, 277] on icon "button" at bounding box center [626, 281] width 9 height 9
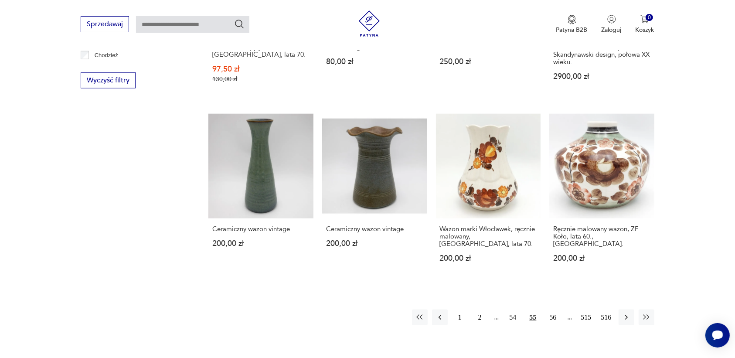
scroll to position [886, 0]
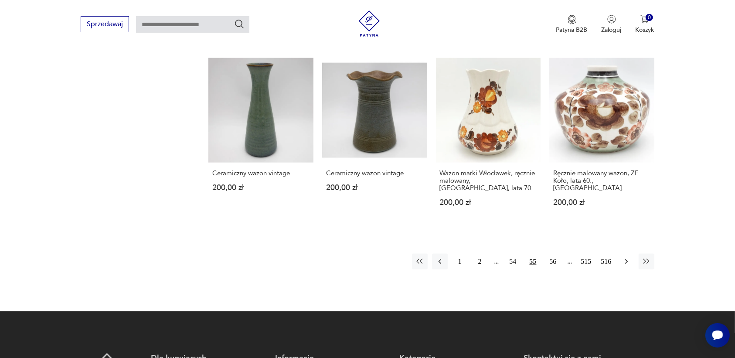
click at [625, 257] on icon "button" at bounding box center [626, 261] width 9 height 9
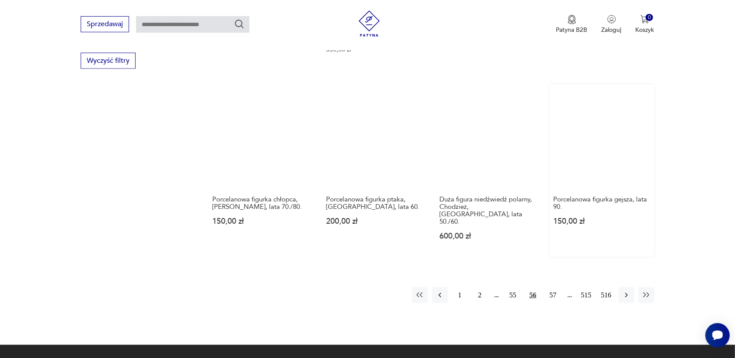
scroll to position [831, 0]
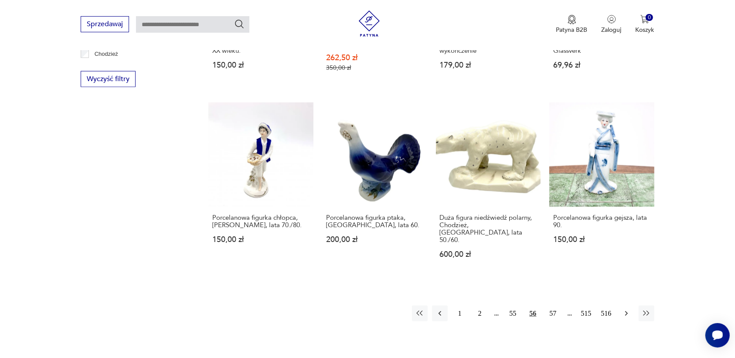
click at [624, 309] on icon "button" at bounding box center [626, 313] width 9 height 9
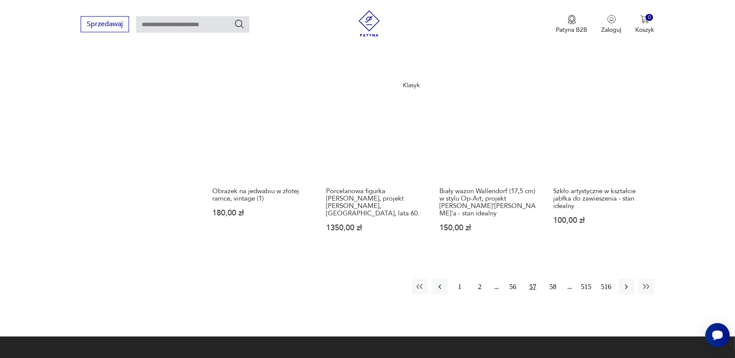
scroll to position [886, 0]
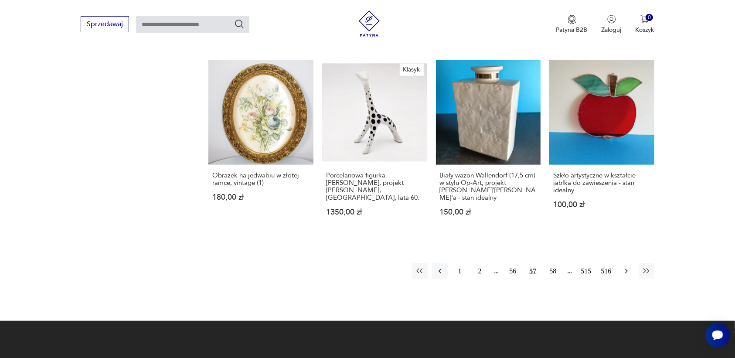
click at [626, 267] on icon "button" at bounding box center [626, 271] width 9 height 9
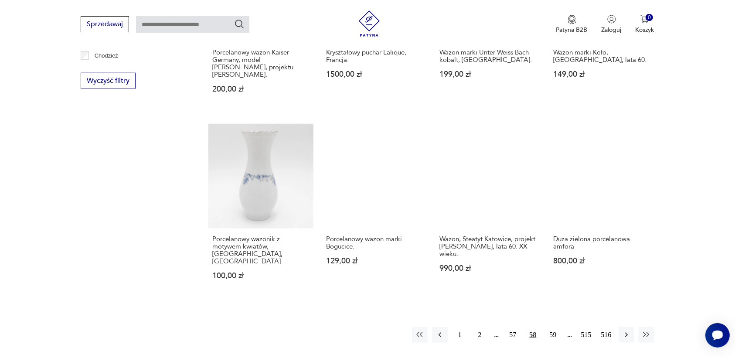
scroll to position [886, 0]
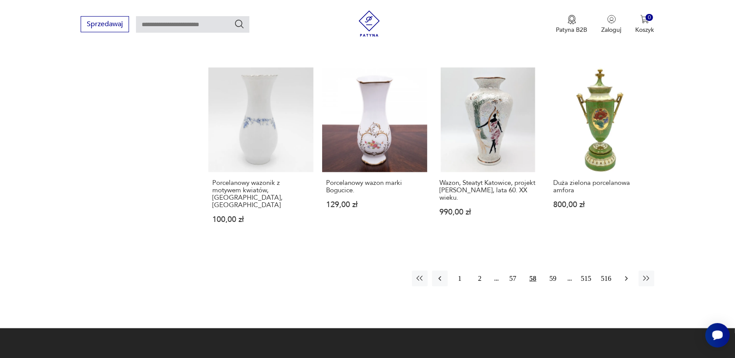
click at [624, 274] on icon "button" at bounding box center [626, 278] width 9 height 9
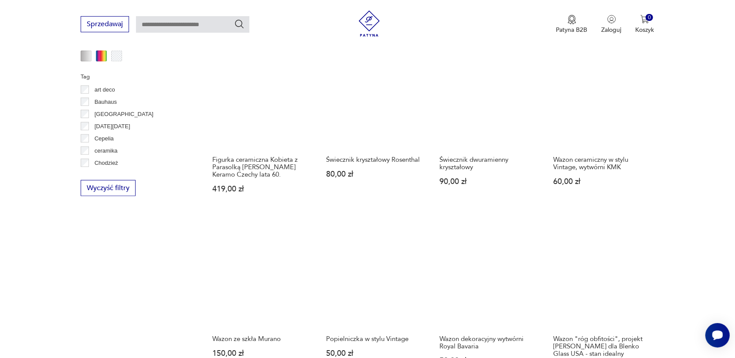
scroll to position [831, 0]
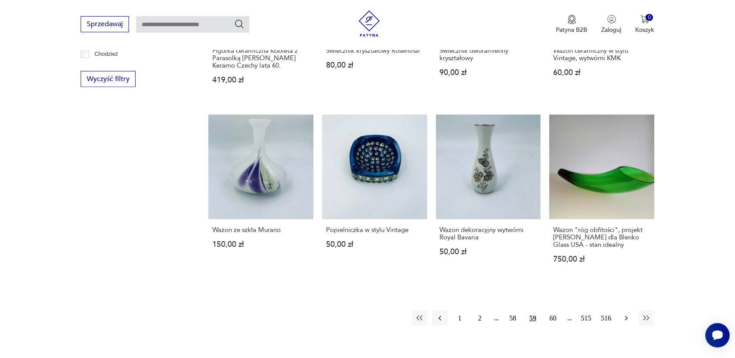
click at [623, 314] on icon "button" at bounding box center [626, 318] width 9 height 9
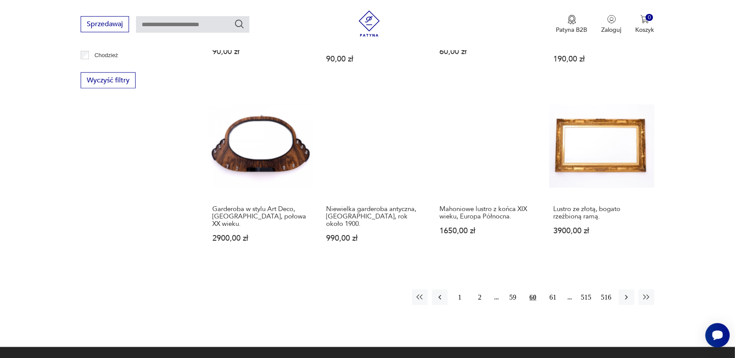
scroll to position [831, 0]
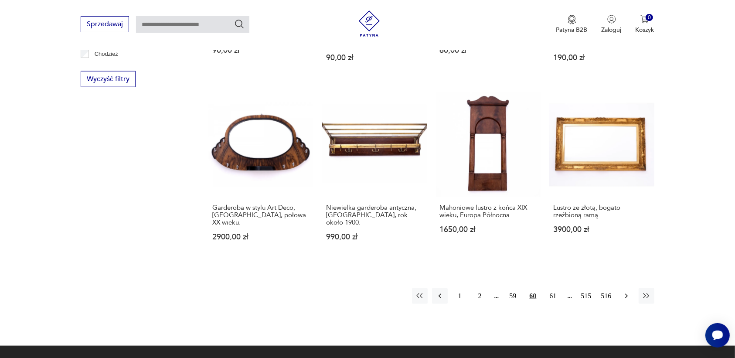
click at [627, 292] on icon "button" at bounding box center [626, 296] width 9 height 9
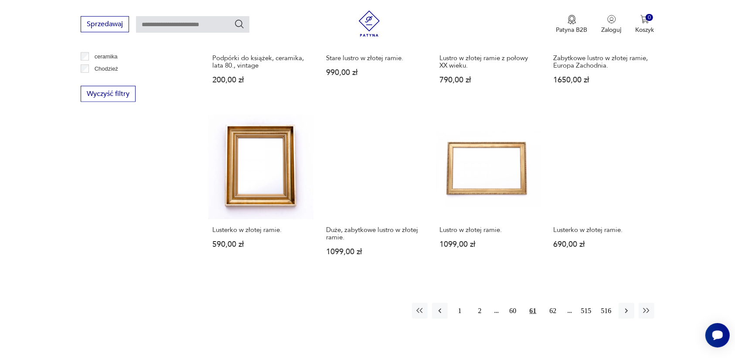
scroll to position [831, 0]
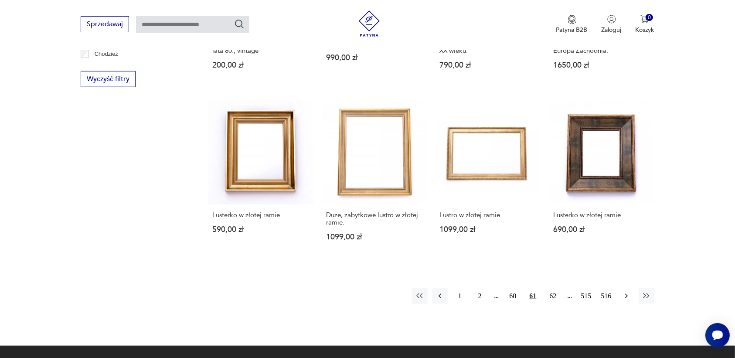
click at [625, 292] on icon "button" at bounding box center [626, 296] width 9 height 9
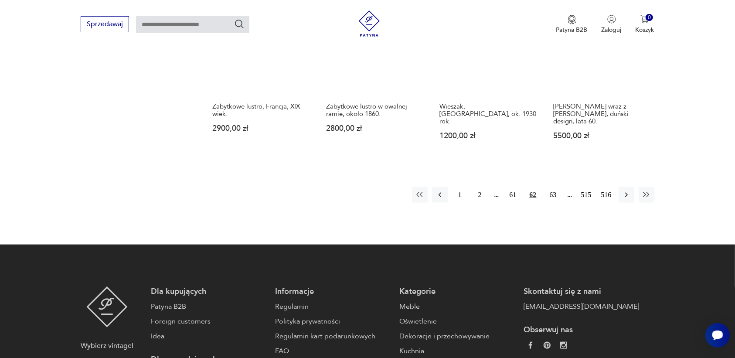
scroll to position [940, 0]
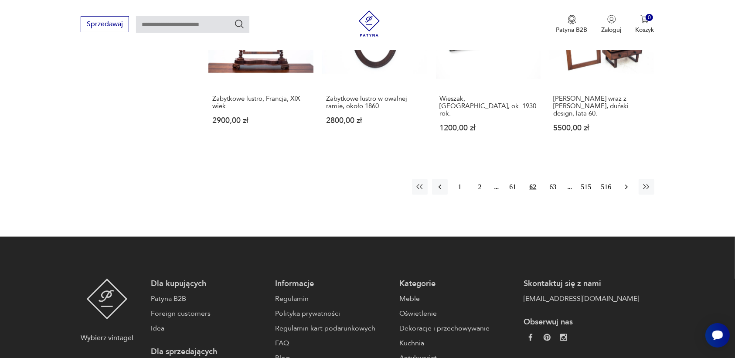
click at [627, 183] on icon "button" at bounding box center [626, 187] width 9 height 9
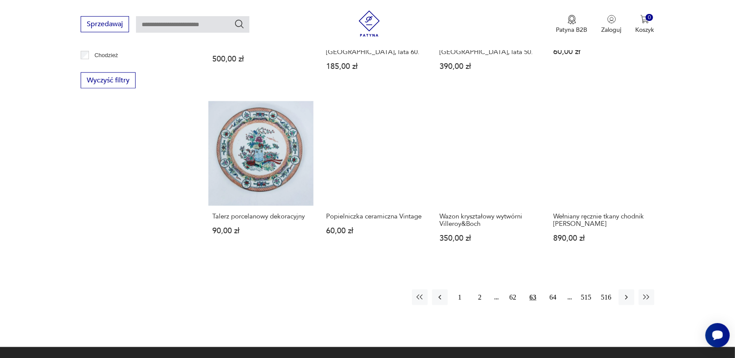
scroll to position [831, 0]
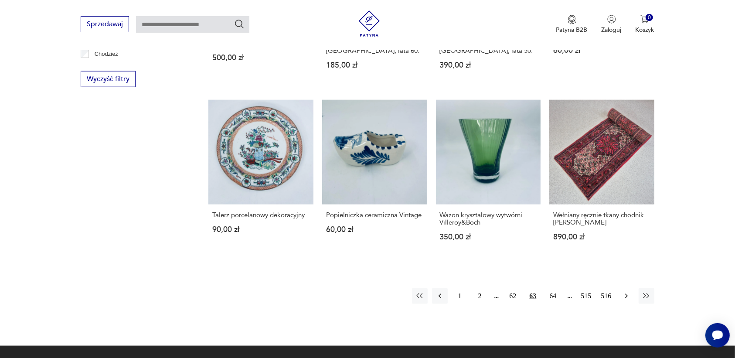
click at [627, 292] on icon "button" at bounding box center [626, 296] width 9 height 9
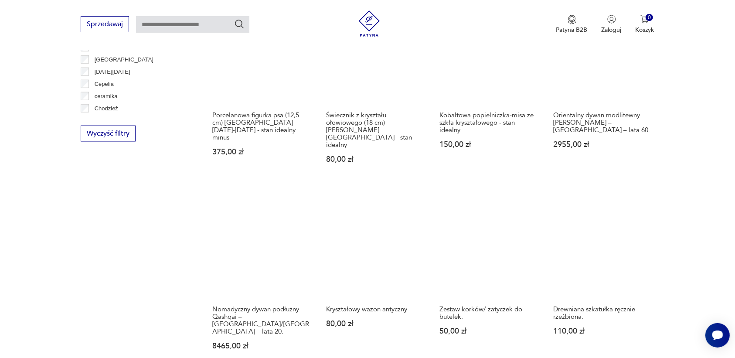
scroll to position [886, 0]
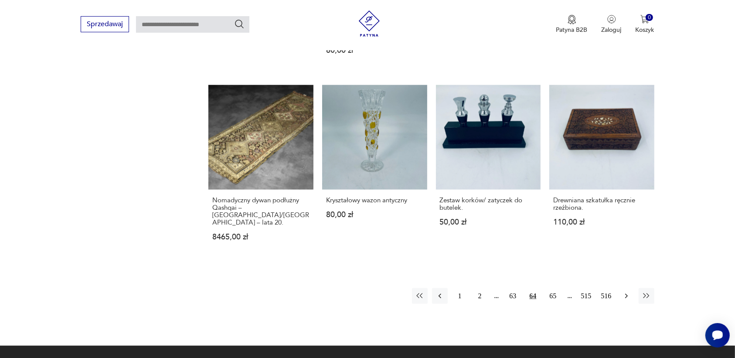
click at [629, 292] on icon "button" at bounding box center [626, 296] width 9 height 9
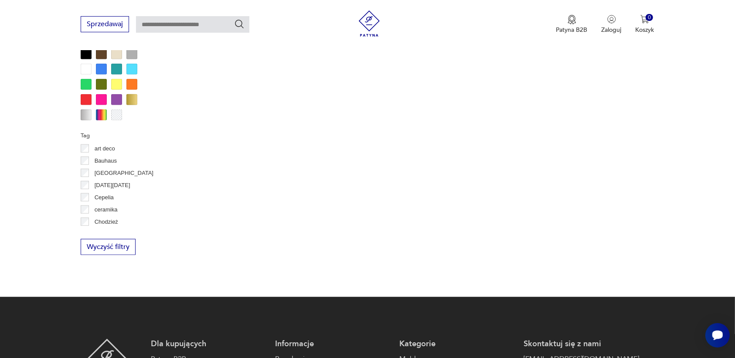
scroll to position [856, 0]
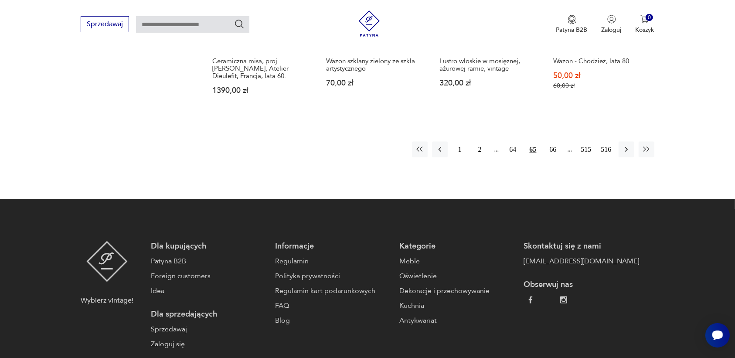
scroll to position [1029, 0]
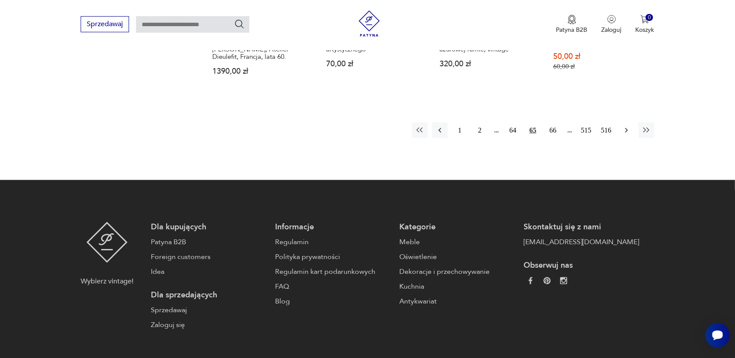
click at [627, 126] on icon "button" at bounding box center [626, 130] width 9 height 9
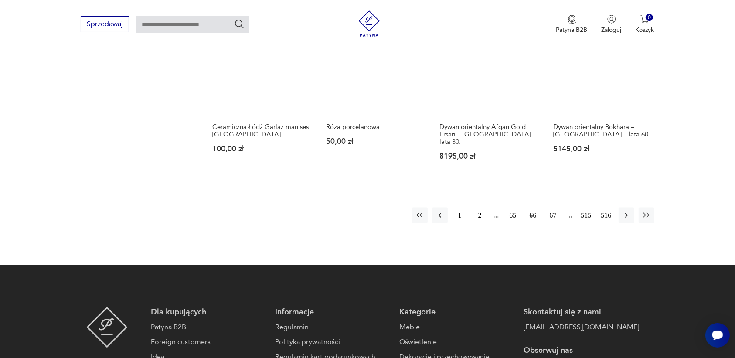
scroll to position [995, 0]
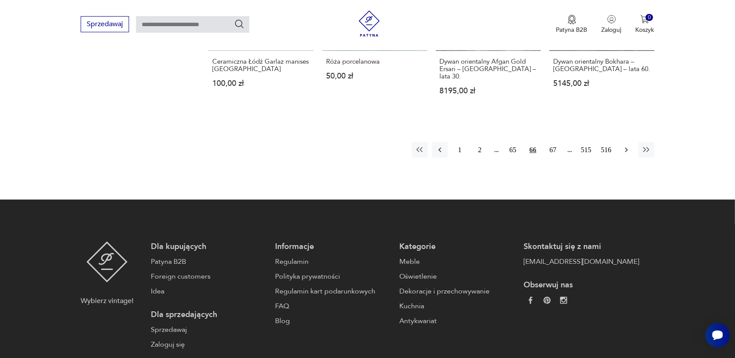
click at [626, 146] on icon "button" at bounding box center [626, 150] width 9 height 9
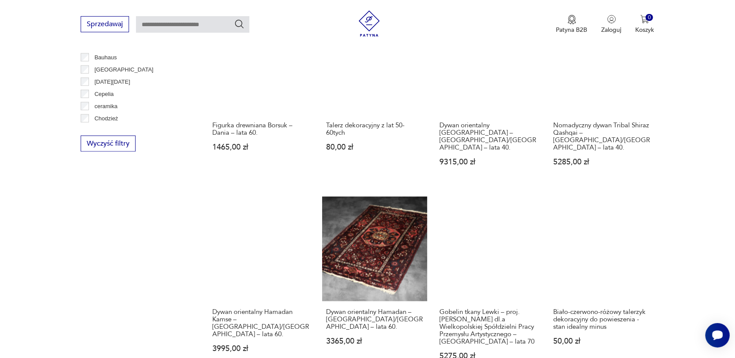
scroll to position [886, 0]
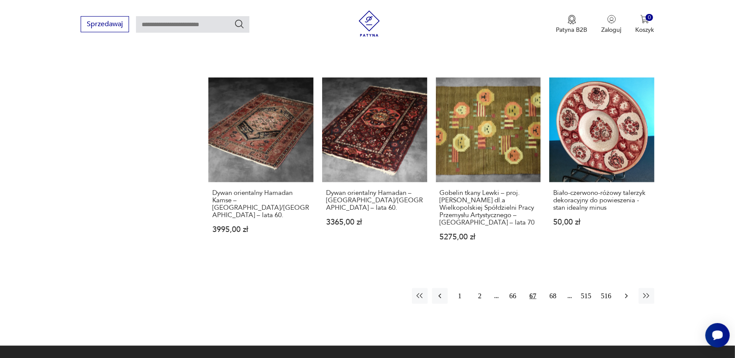
click at [625, 292] on icon "button" at bounding box center [626, 296] width 9 height 9
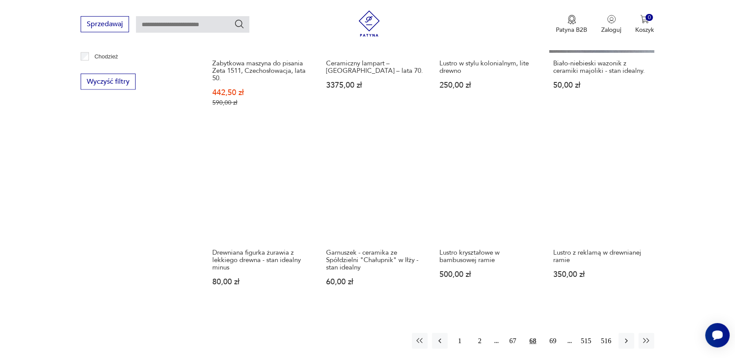
scroll to position [831, 0]
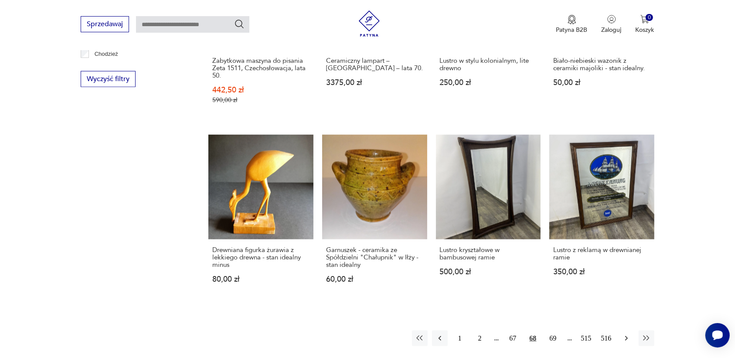
click at [624, 334] on icon "button" at bounding box center [626, 338] width 9 height 9
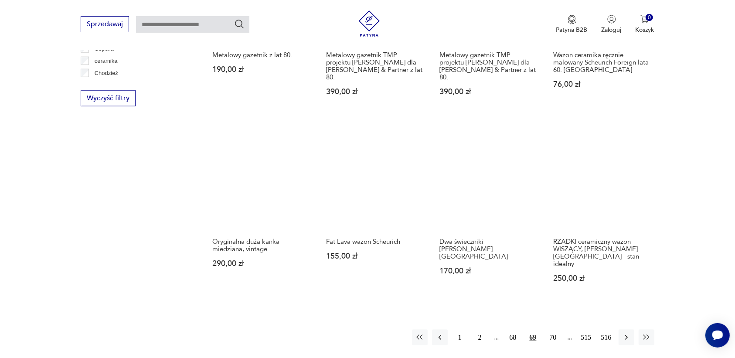
scroll to position [831, 0]
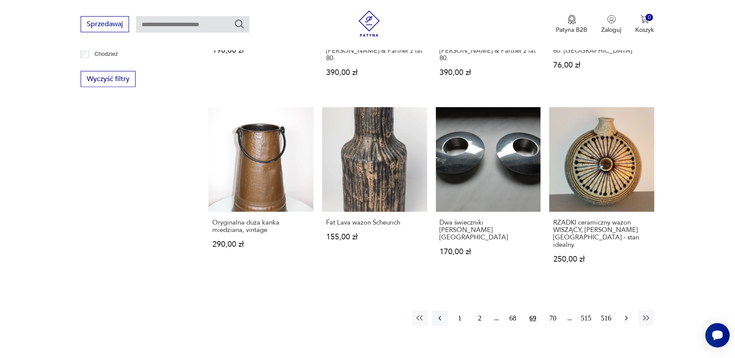
click at [626, 316] on icon "button" at bounding box center [626, 318] width 3 height 5
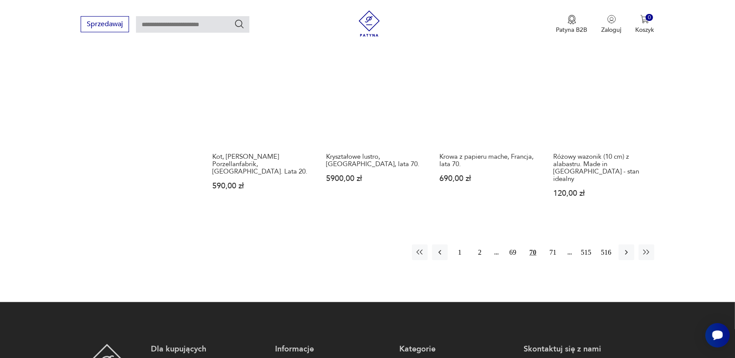
scroll to position [940, 0]
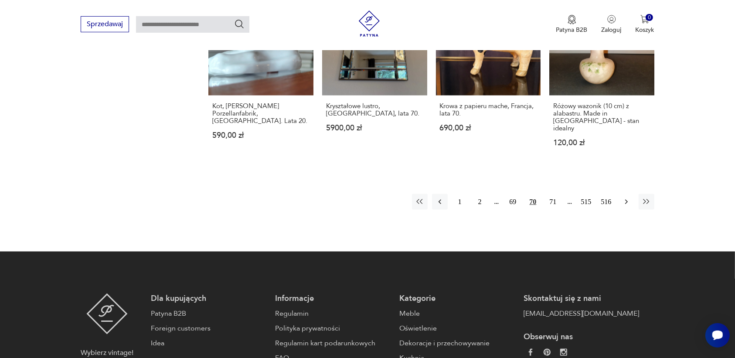
click at [626, 198] on icon "button" at bounding box center [626, 202] width 9 height 9
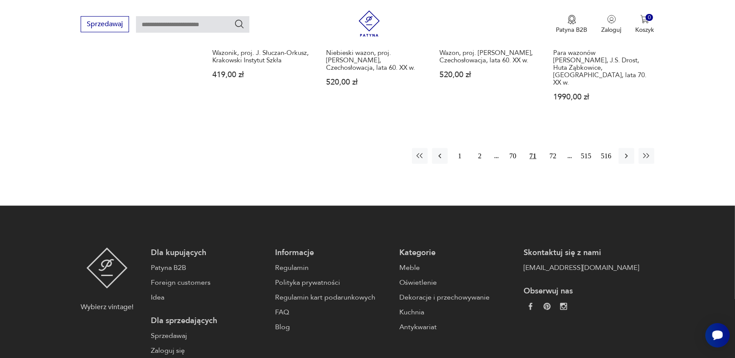
scroll to position [1050, 0]
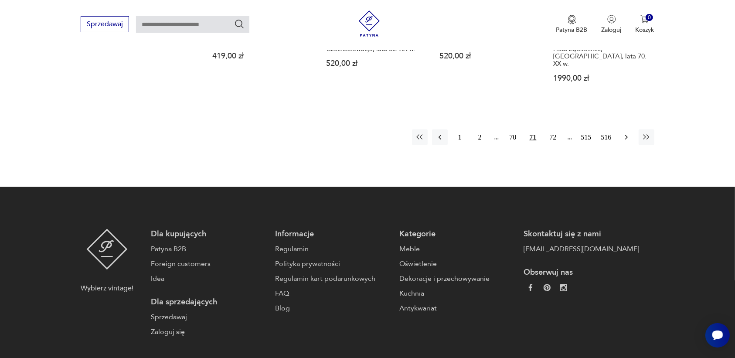
click at [628, 133] on icon "button" at bounding box center [626, 137] width 9 height 9
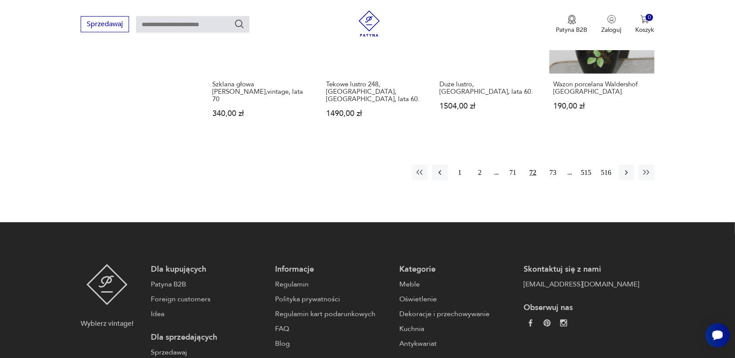
scroll to position [995, 0]
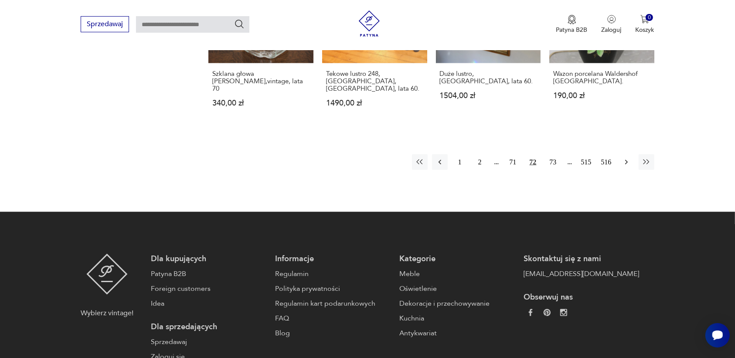
click at [626, 158] on icon "button" at bounding box center [626, 162] width 9 height 9
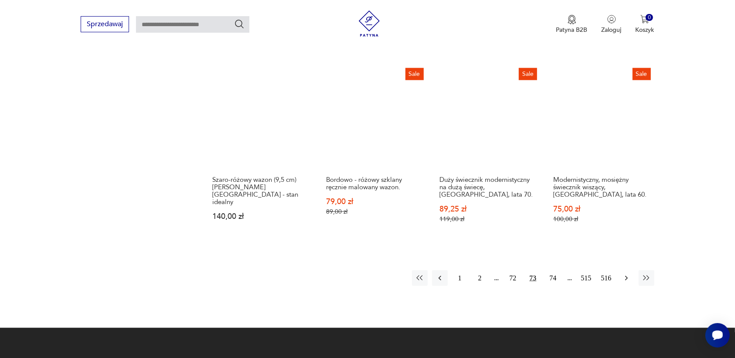
scroll to position [886, 0]
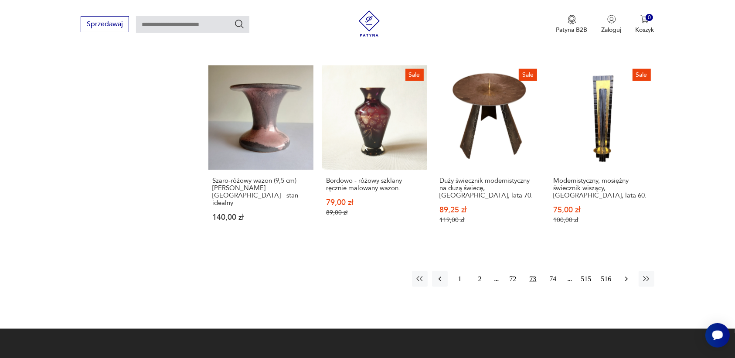
click at [624, 275] on icon "button" at bounding box center [626, 279] width 9 height 9
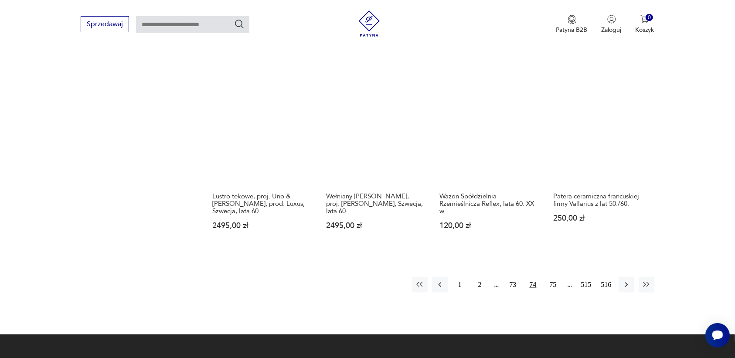
scroll to position [886, 0]
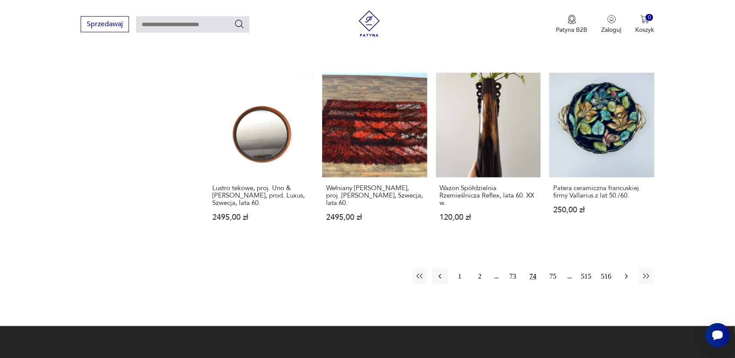
click at [624, 275] on icon "button" at bounding box center [626, 276] width 9 height 9
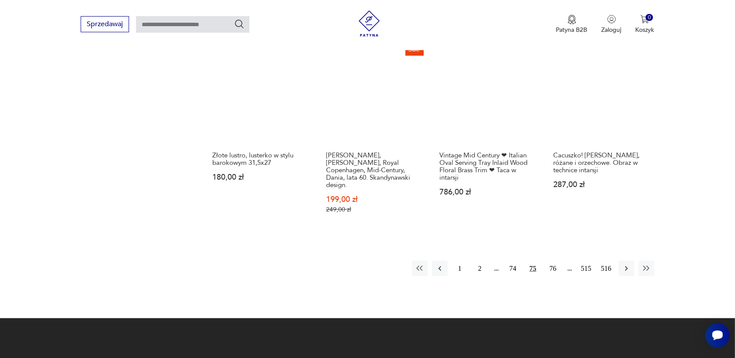
scroll to position [940, 0]
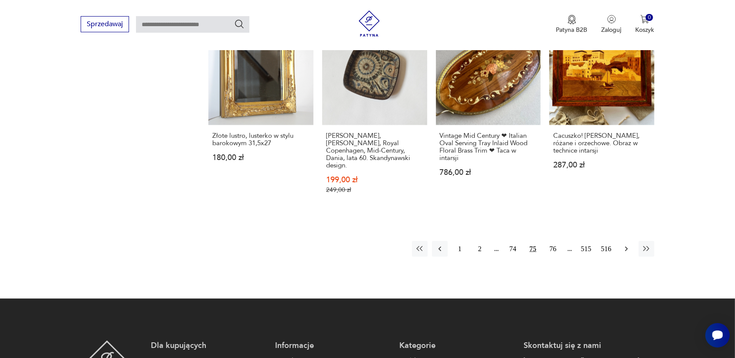
click at [625, 245] on icon "button" at bounding box center [626, 249] width 9 height 9
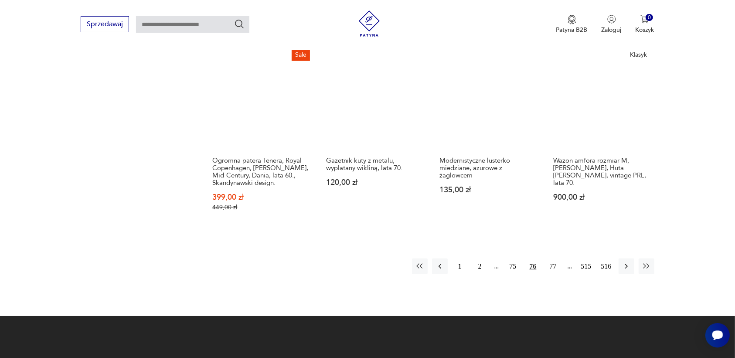
scroll to position [995, 0]
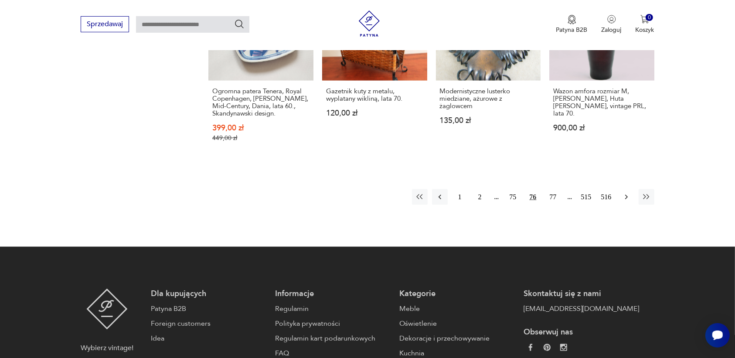
click at [626, 193] on icon "button" at bounding box center [626, 197] width 9 height 9
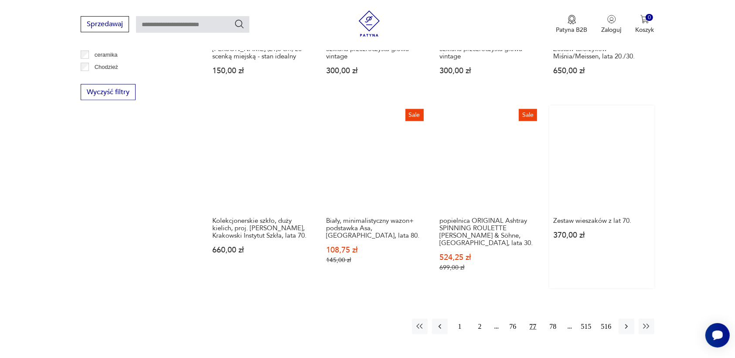
scroll to position [831, 0]
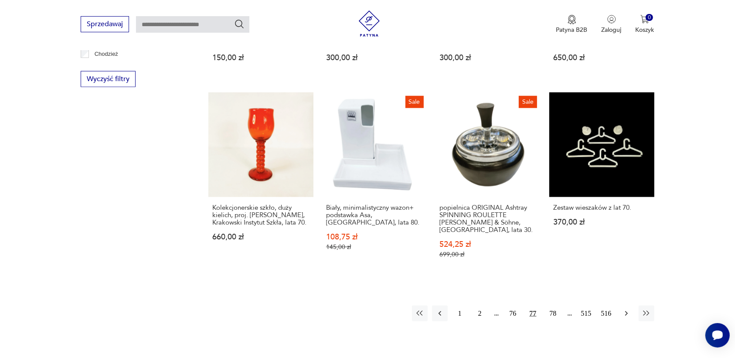
click at [624, 309] on icon "button" at bounding box center [626, 313] width 9 height 9
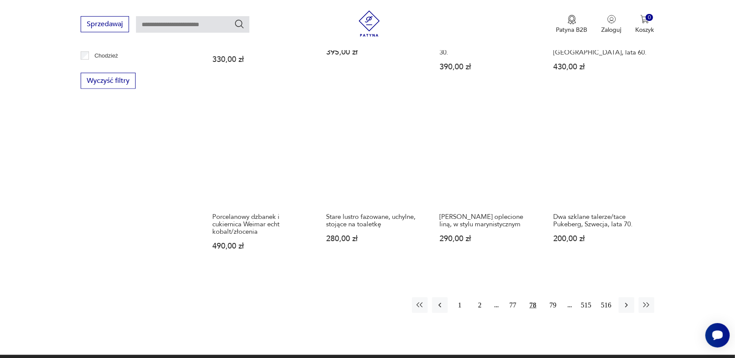
scroll to position [831, 0]
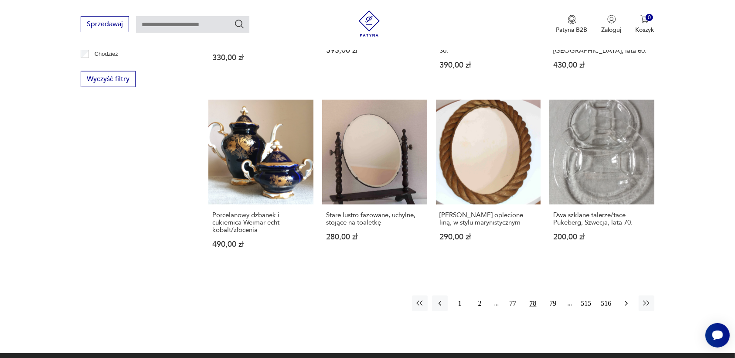
click at [622, 299] on icon "button" at bounding box center [626, 303] width 9 height 9
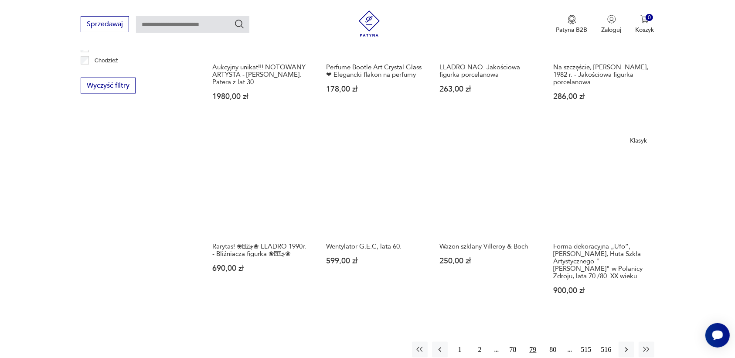
scroll to position [831, 0]
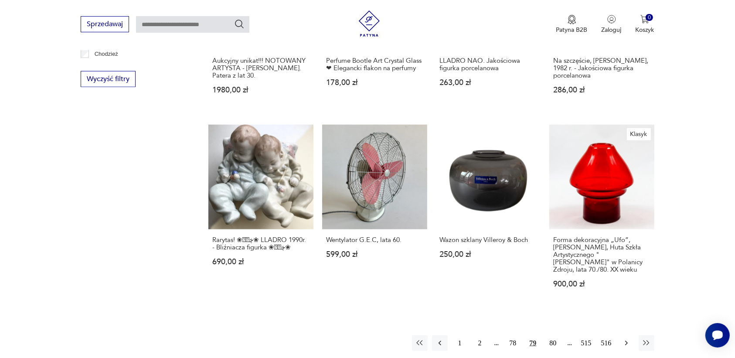
click at [625, 339] on icon "button" at bounding box center [626, 343] width 9 height 9
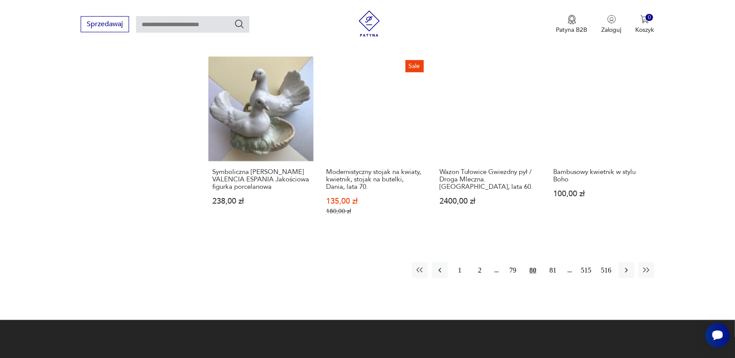
scroll to position [886, 0]
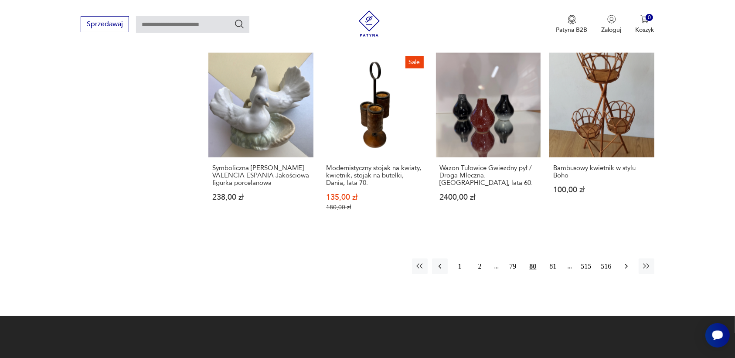
click at [628, 263] on icon "button" at bounding box center [626, 266] width 9 height 9
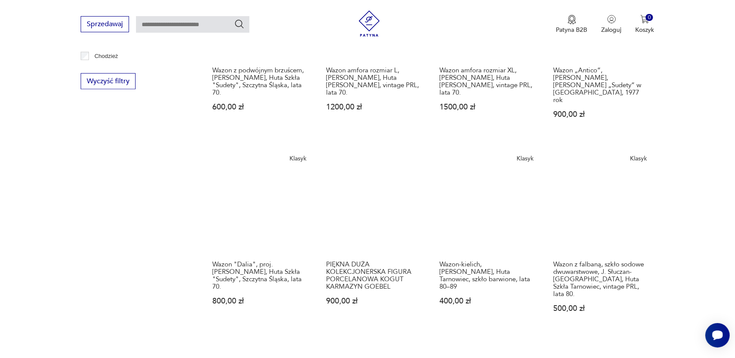
scroll to position [831, 0]
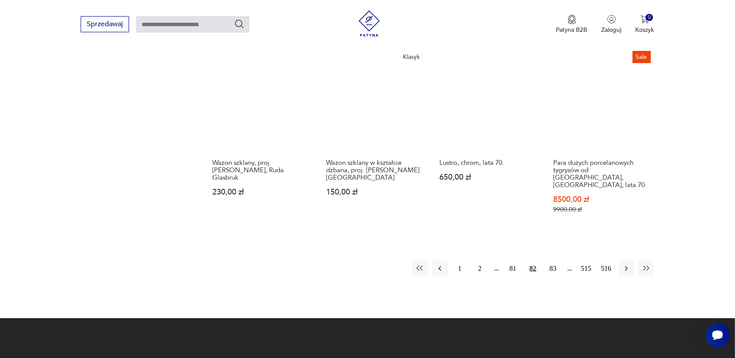
scroll to position [995, 0]
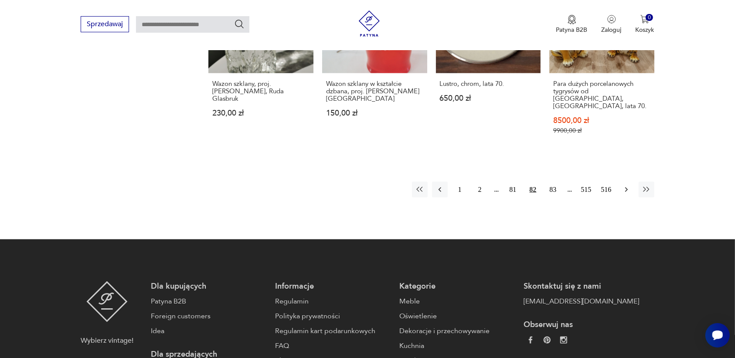
click at [624, 185] on icon "button" at bounding box center [626, 189] width 9 height 9
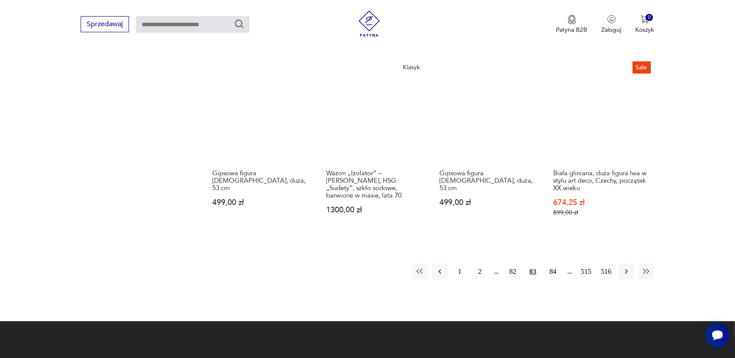
scroll to position [886, 0]
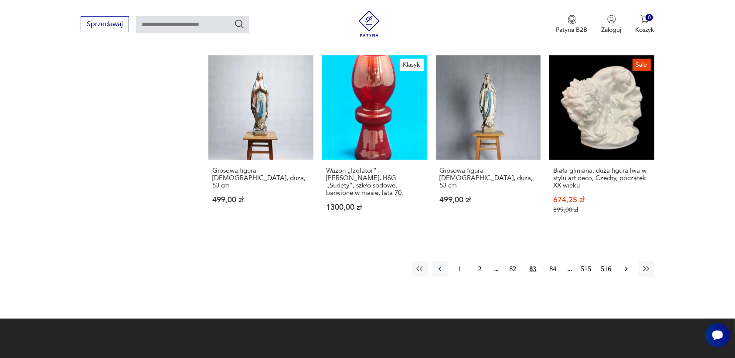
click at [623, 267] on icon "button" at bounding box center [626, 269] width 9 height 9
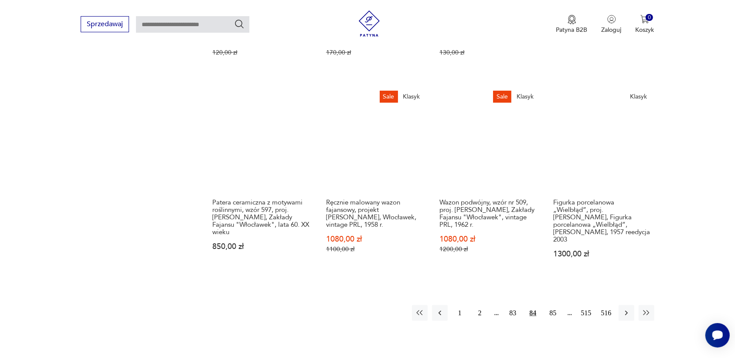
scroll to position [886, 0]
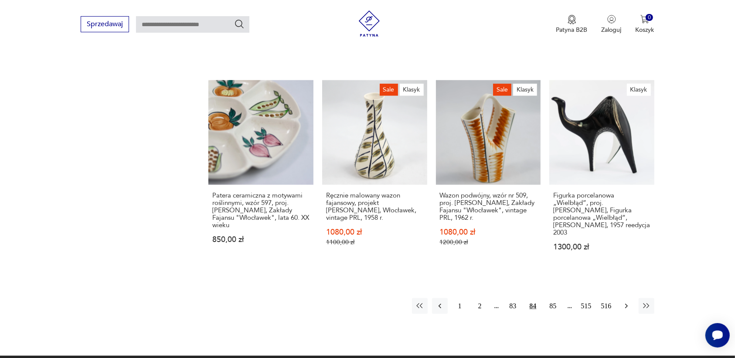
click at [626, 302] on icon "button" at bounding box center [626, 306] width 9 height 9
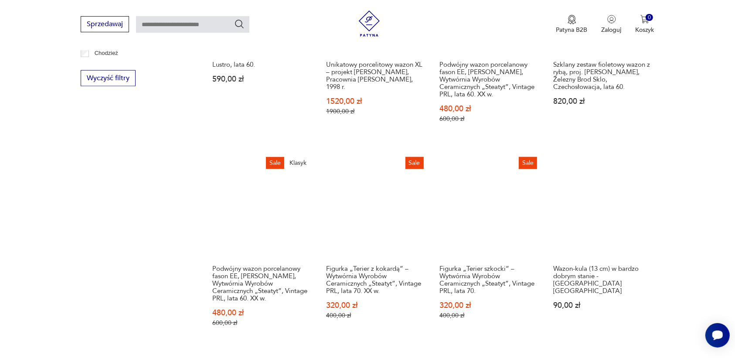
scroll to position [940, 0]
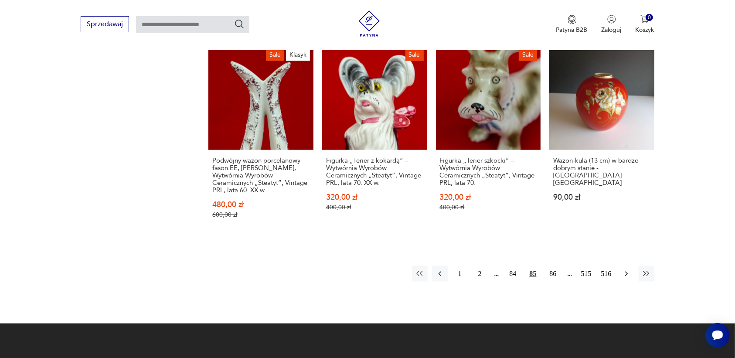
click at [625, 272] on icon "button" at bounding box center [626, 274] width 3 height 5
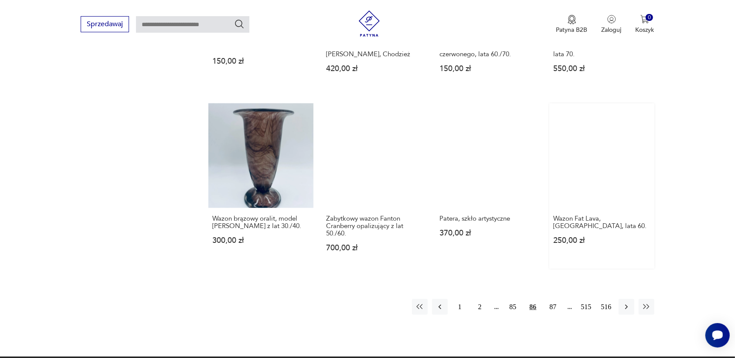
scroll to position [886, 0]
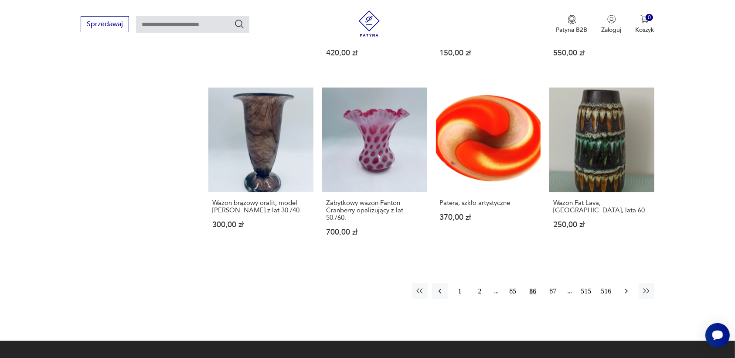
click at [622, 287] on icon "button" at bounding box center [626, 291] width 9 height 9
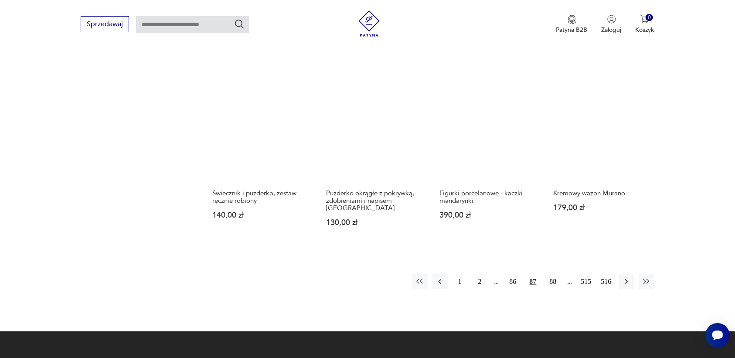
scroll to position [886, 0]
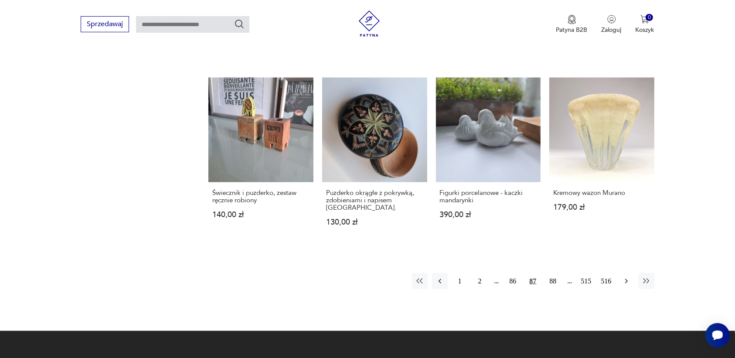
click at [627, 279] on icon "button" at bounding box center [626, 281] width 3 height 5
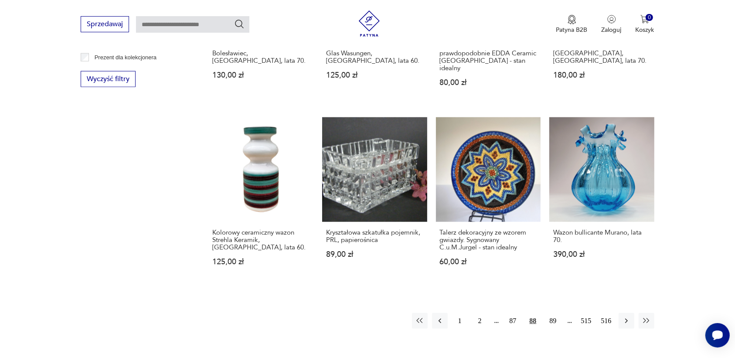
scroll to position [886, 0]
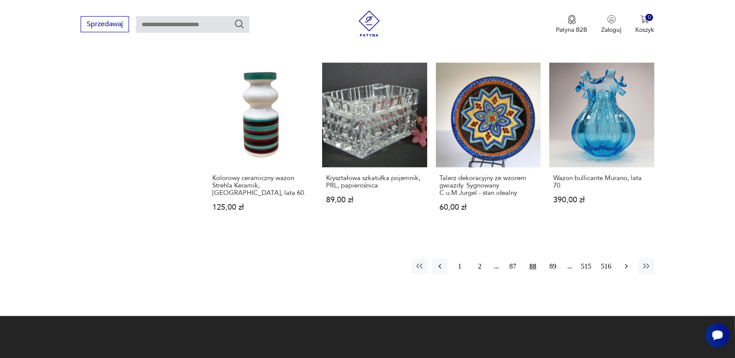
click at [626, 262] on icon "button" at bounding box center [626, 266] width 9 height 9
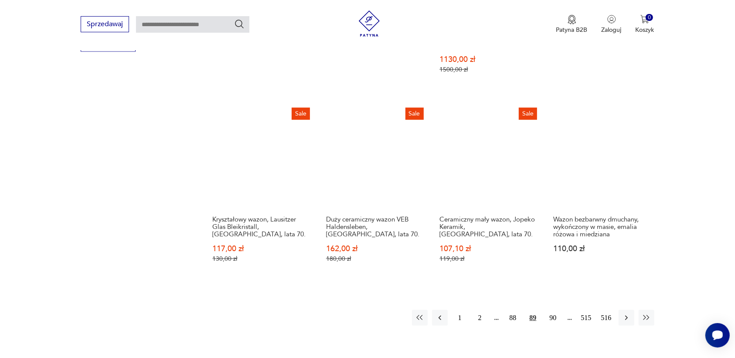
scroll to position [886, 0]
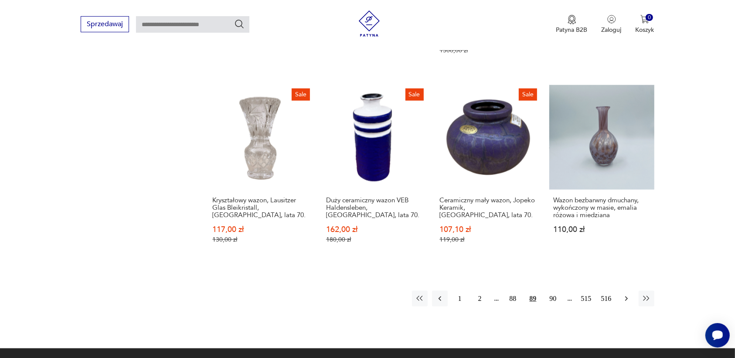
click at [624, 294] on icon "button" at bounding box center [626, 298] width 9 height 9
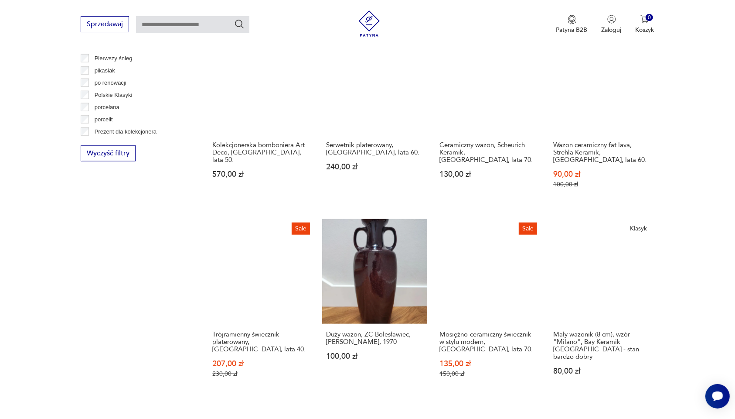
scroll to position [777, 0]
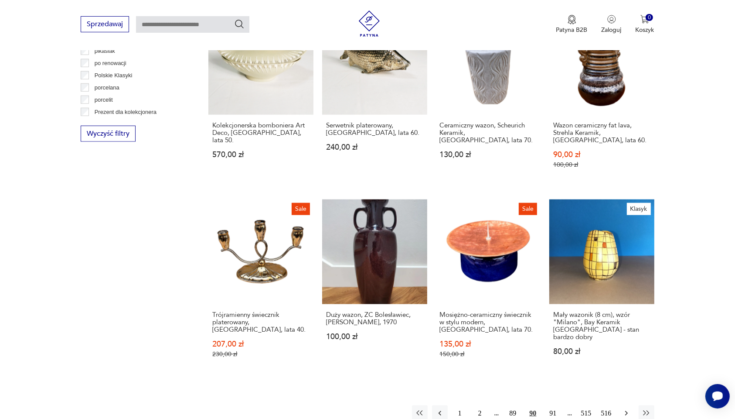
click at [624, 358] on icon "button" at bounding box center [626, 413] width 9 height 9
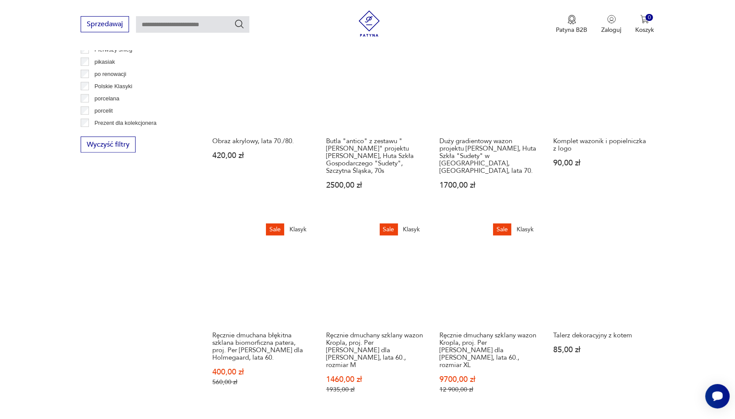
scroll to position [777, 0]
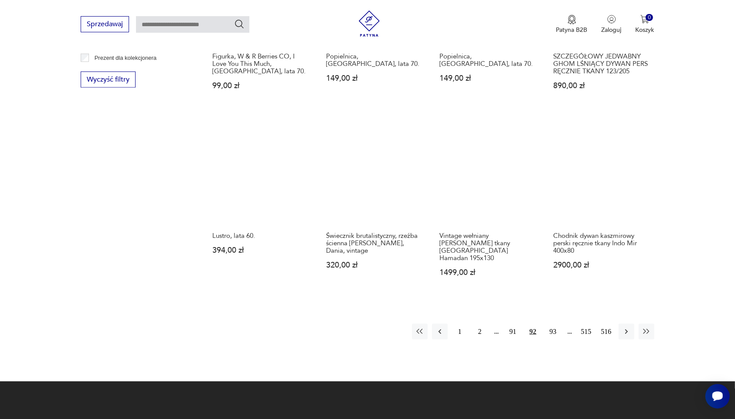
scroll to position [831, 0]
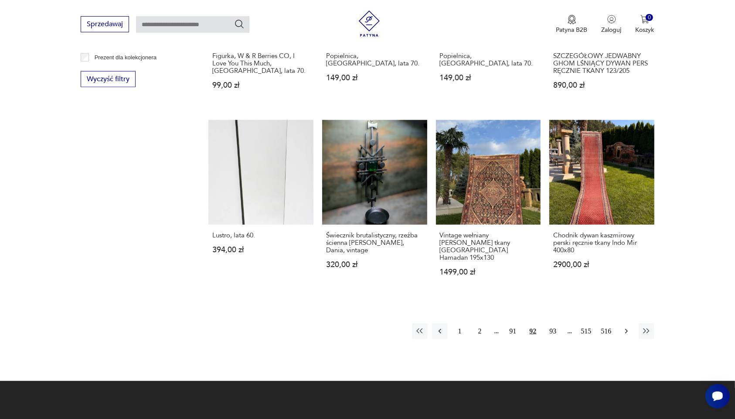
click at [624, 327] on icon "button" at bounding box center [626, 331] width 9 height 9
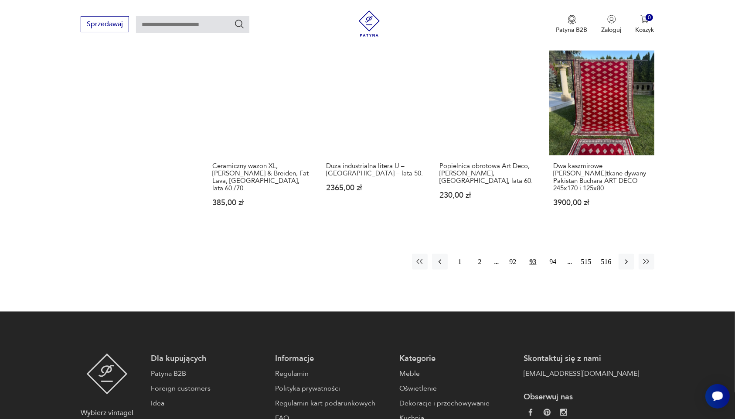
scroll to position [940, 0]
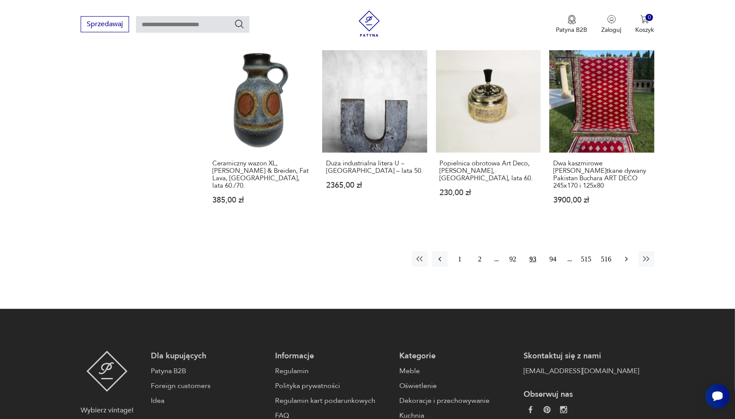
click at [626, 257] on icon "button" at bounding box center [626, 259] width 3 height 5
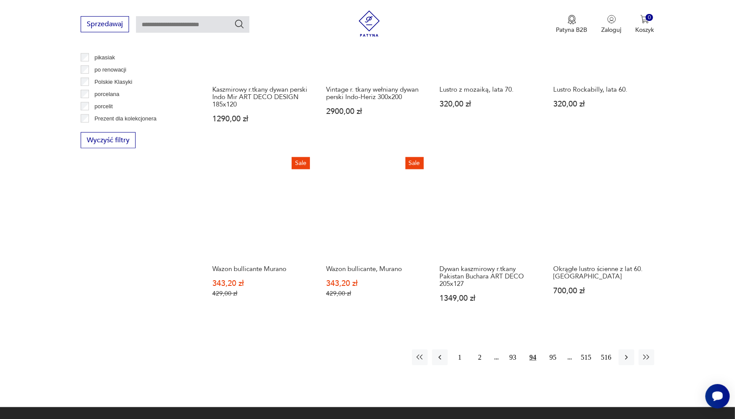
scroll to position [777, 0]
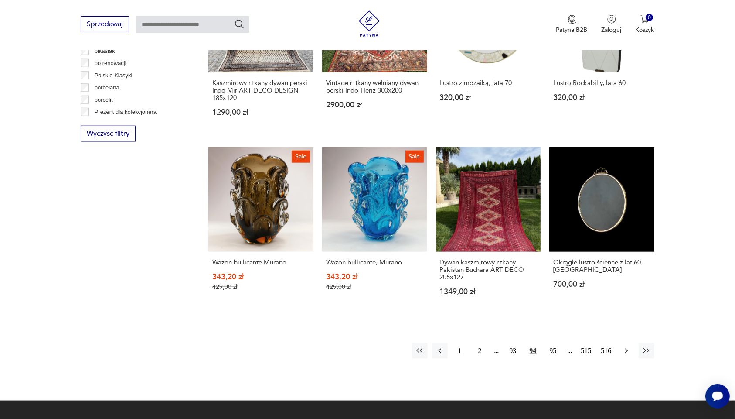
click at [625, 350] on icon "button" at bounding box center [626, 350] width 9 height 9
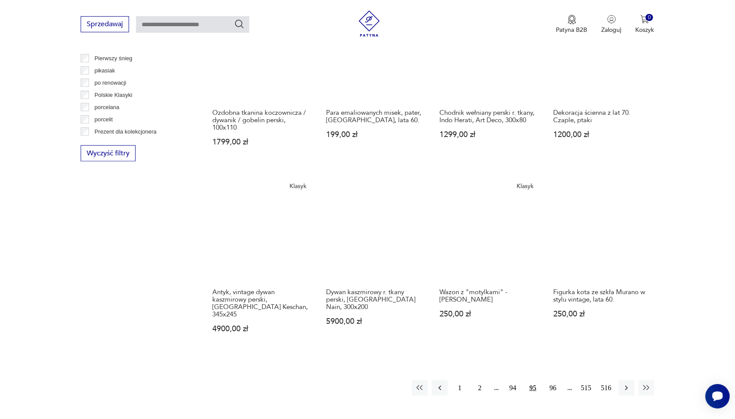
scroll to position [777, 0]
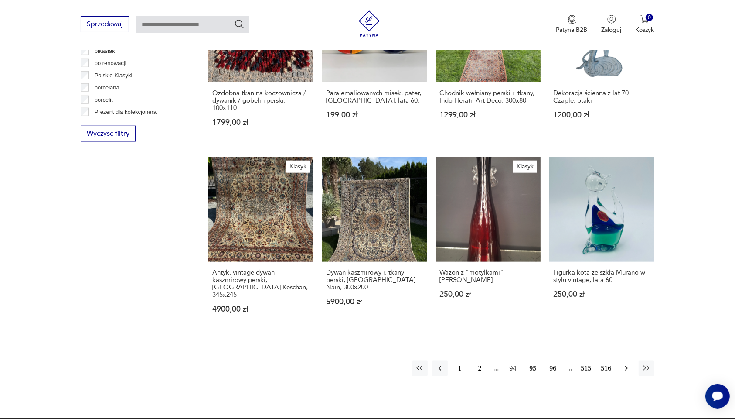
click at [624, 358] on icon "button" at bounding box center [626, 368] width 9 height 9
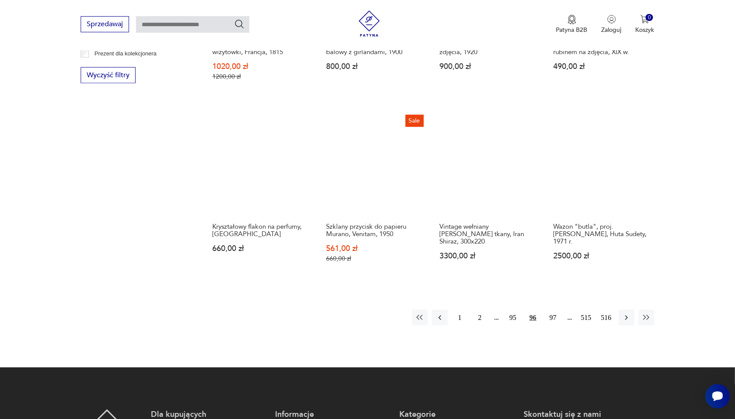
scroll to position [831, 0]
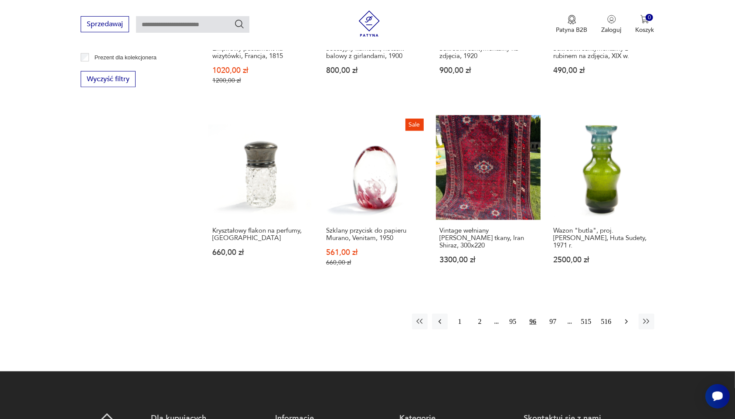
click at [626, 318] on icon "button" at bounding box center [626, 321] width 9 height 9
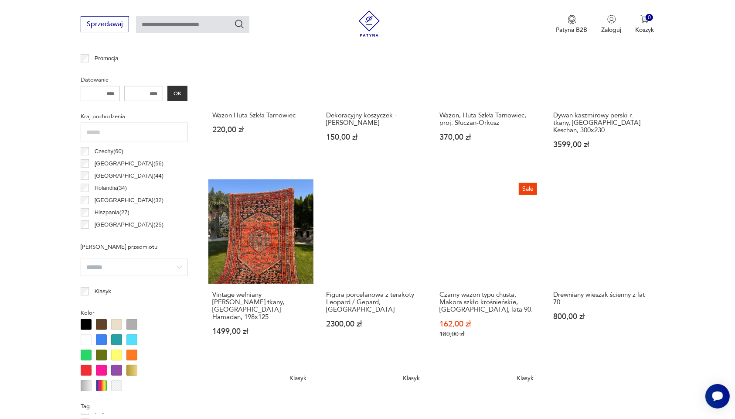
scroll to position [395, 0]
